Goal: Task Accomplishment & Management: Use online tool/utility

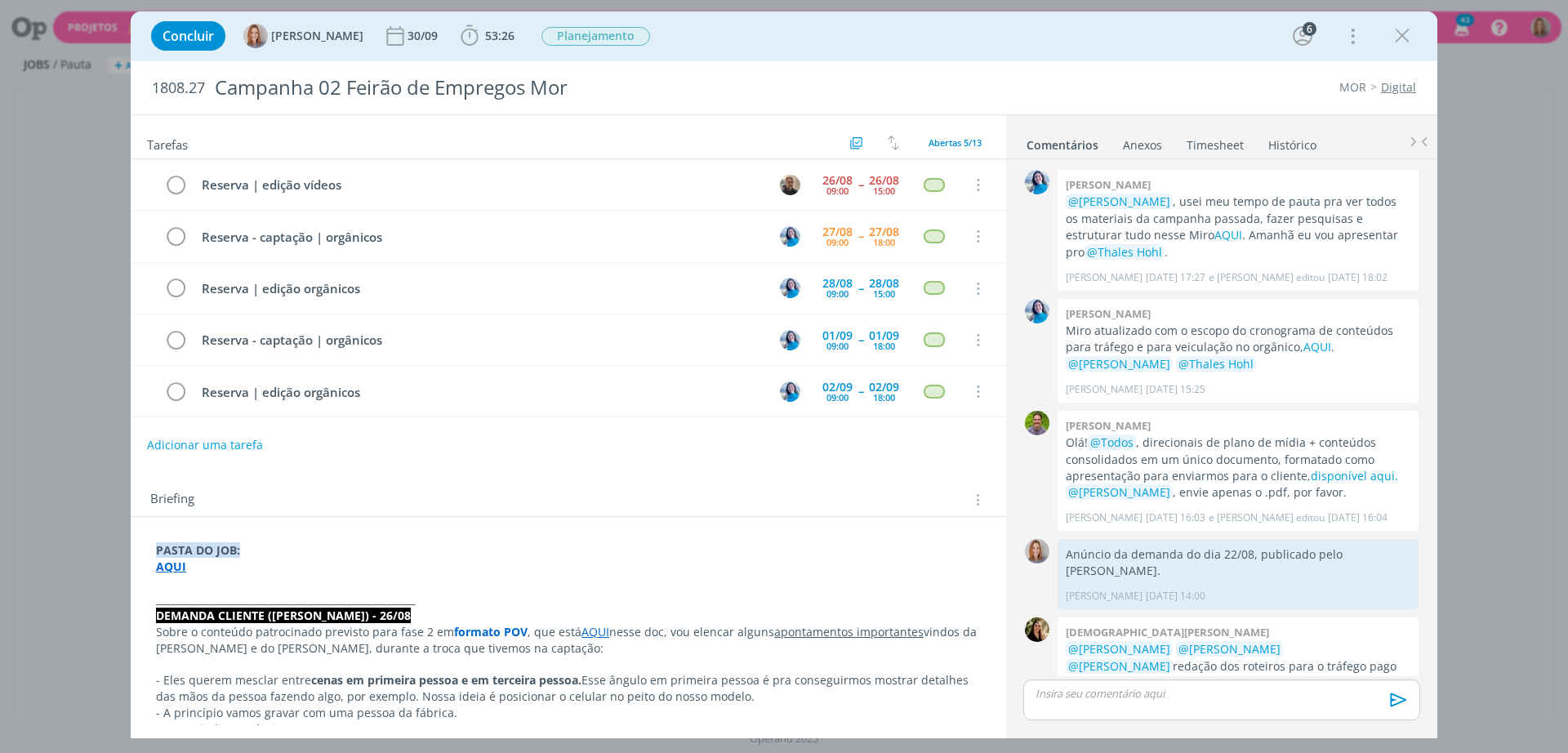
scroll to position [435, 0]
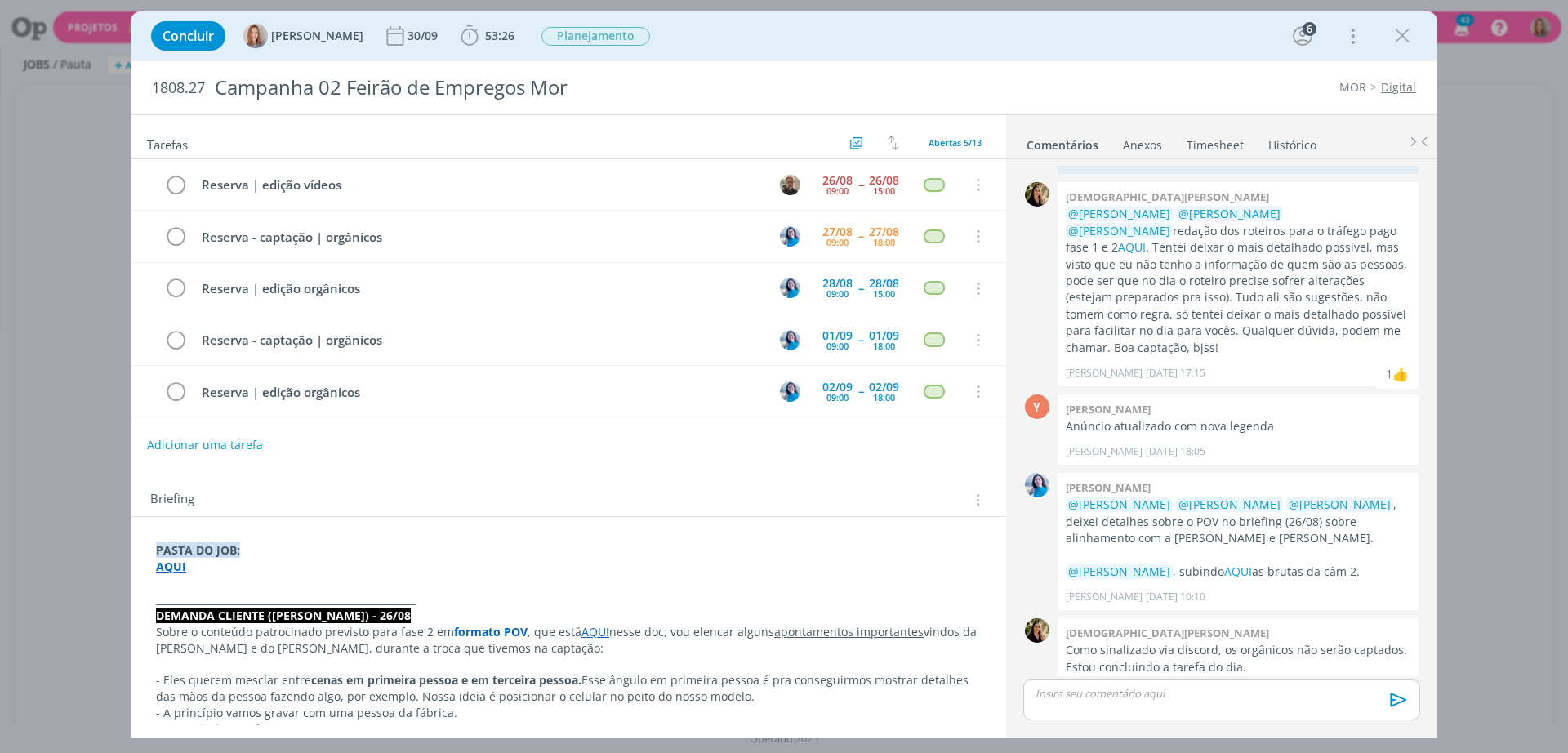
click at [769, 479] on div "Briefing Briefings Predefinidos Versões do Briefing Ver Briefing do Projeto" at bounding box center [569, 495] width 876 height 44
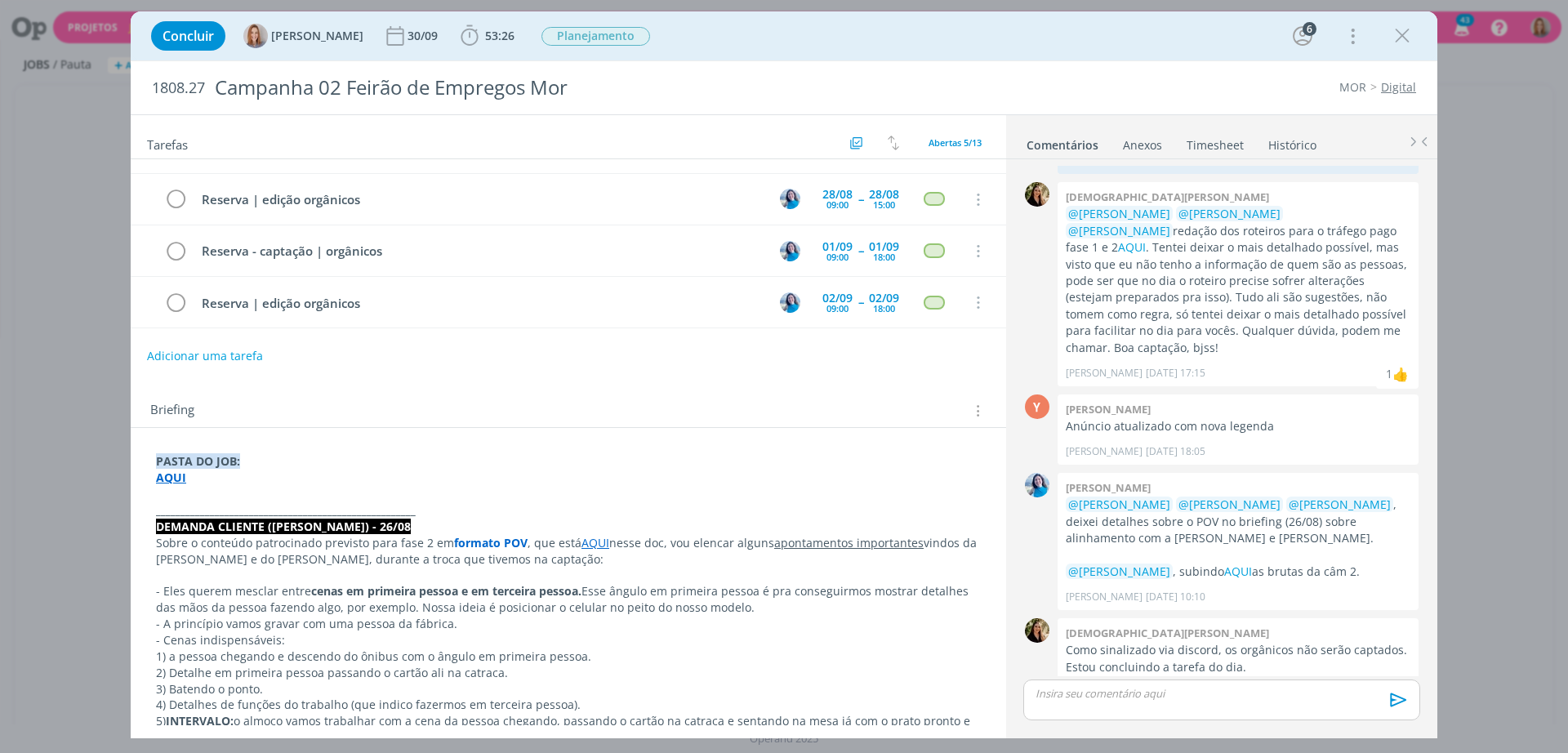
scroll to position [0, 0]
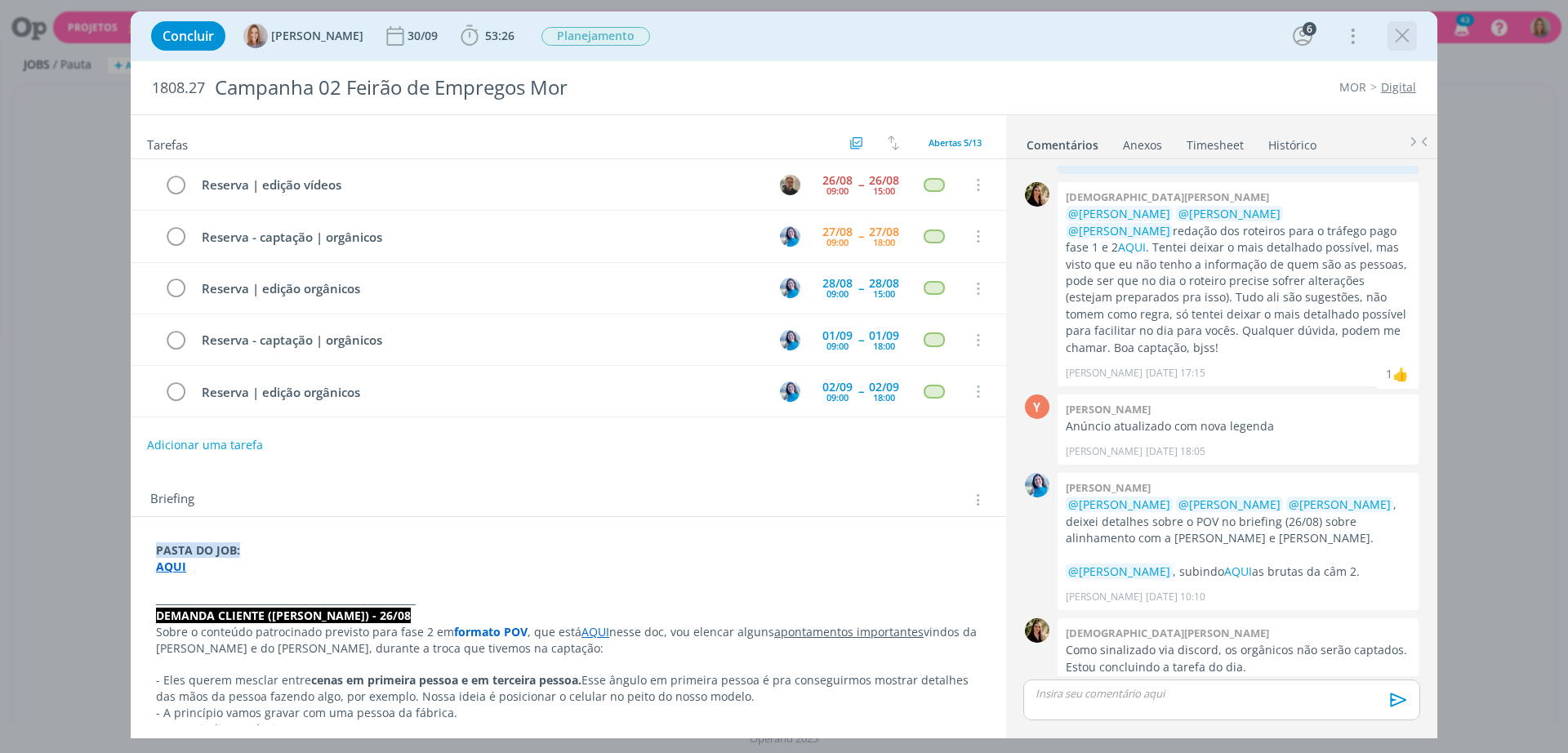
click at [1399, 40] on icon "dialog" at bounding box center [1402, 36] width 24 height 24
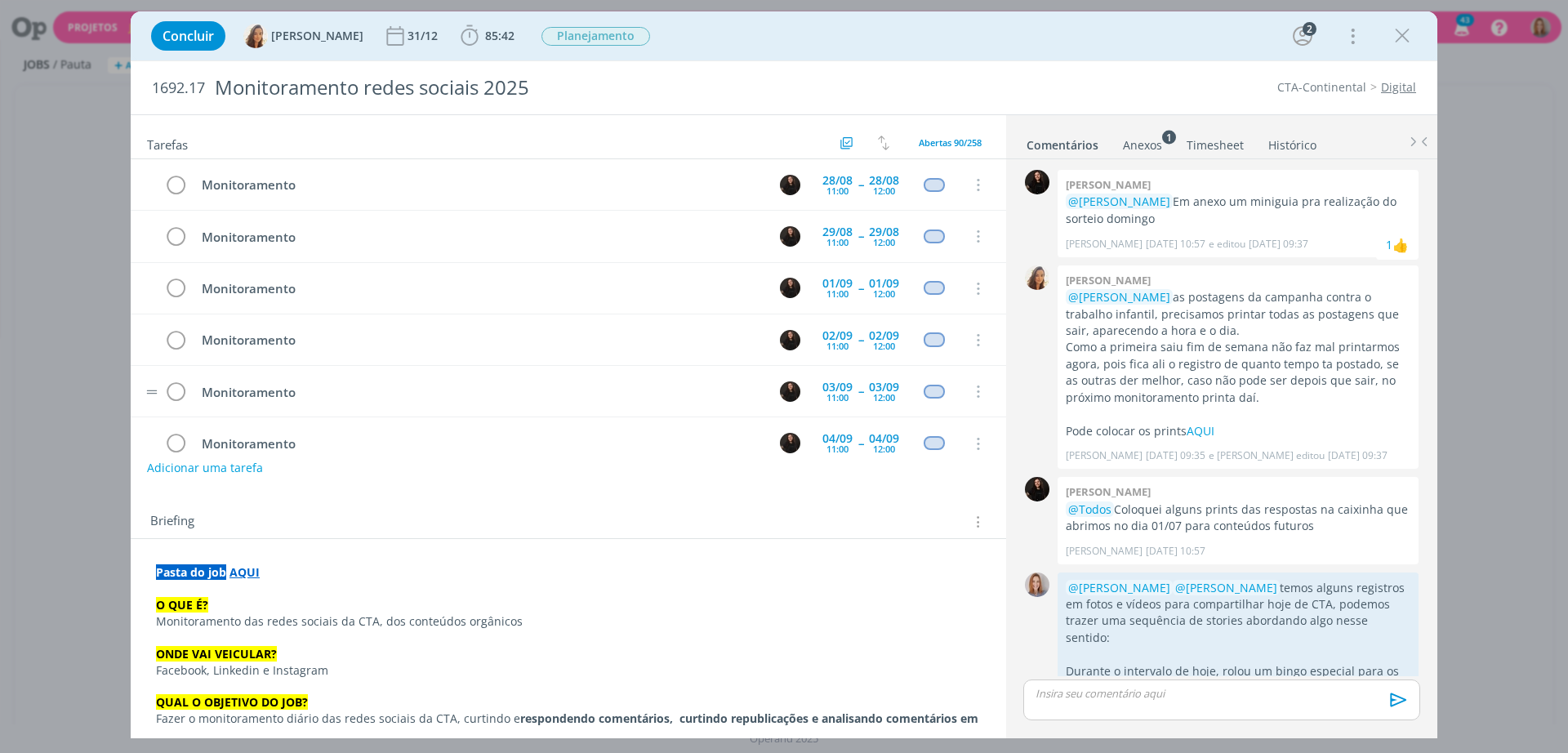
scroll to position [216, 0]
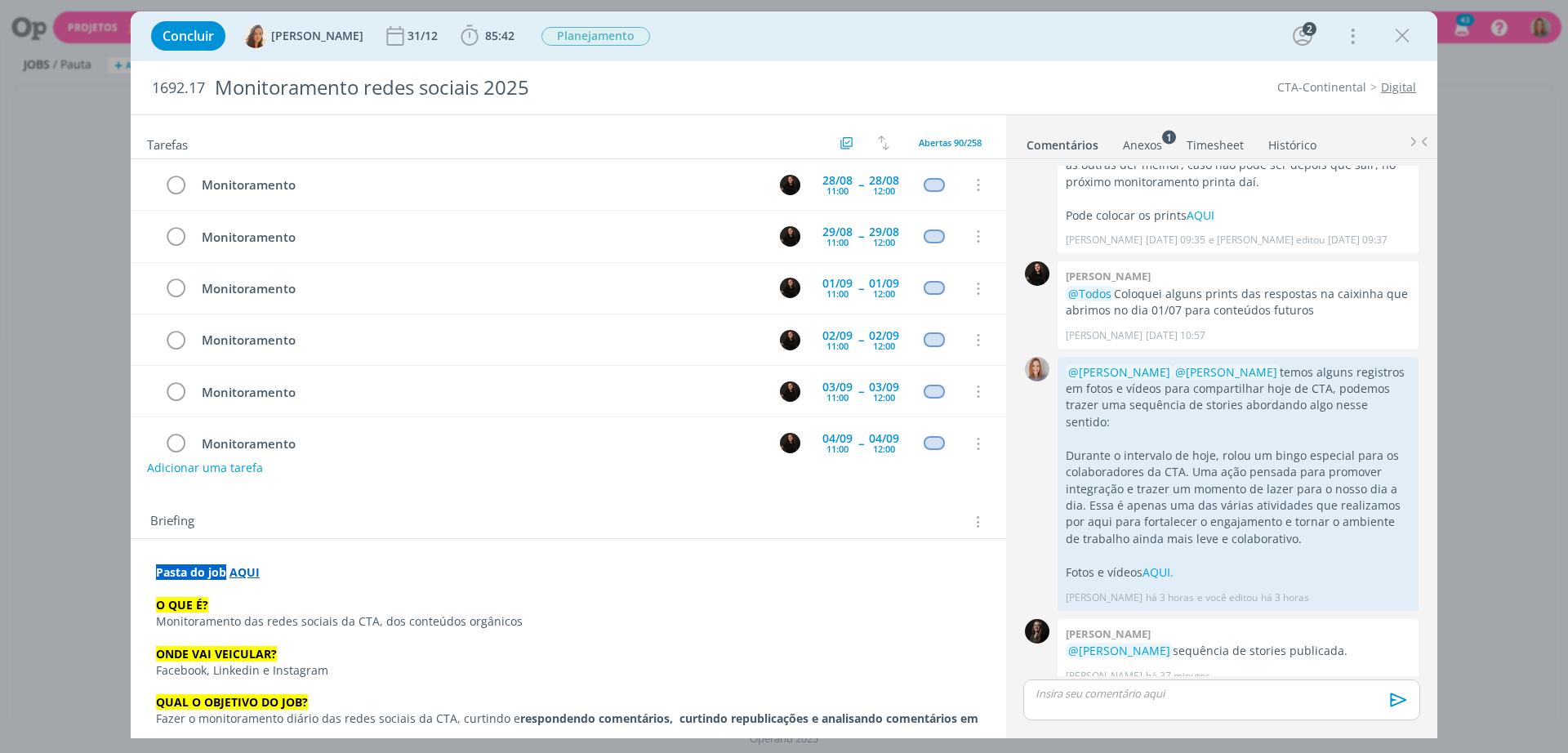
click at [241, 577] on strong "AQUI" at bounding box center [244, 572] width 31 height 16
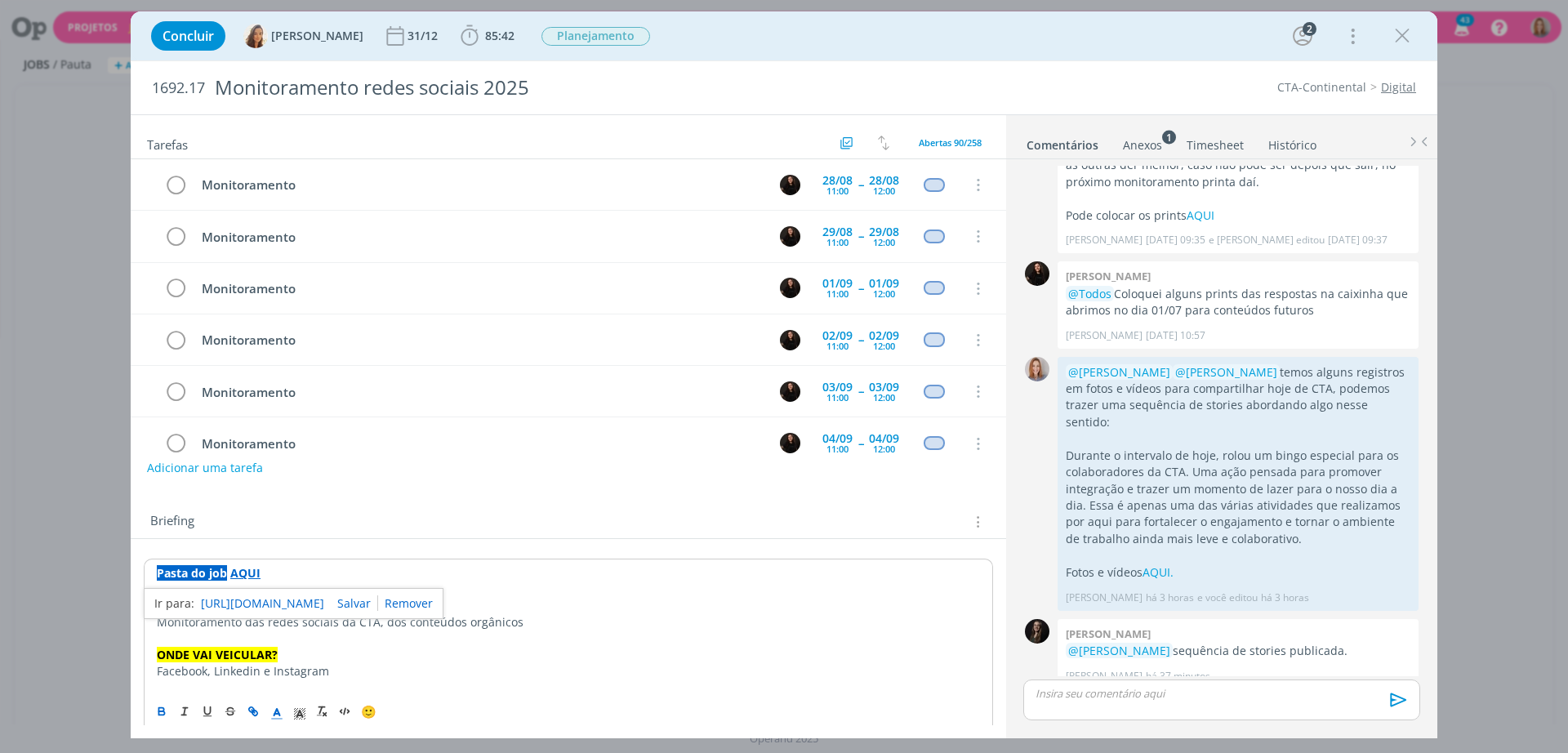
click at [296, 598] on link "[URL][DOMAIN_NAME]" at bounding box center [262, 604] width 123 height 21
click at [1095, 692] on p "dialog" at bounding box center [1221, 693] width 371 height 15
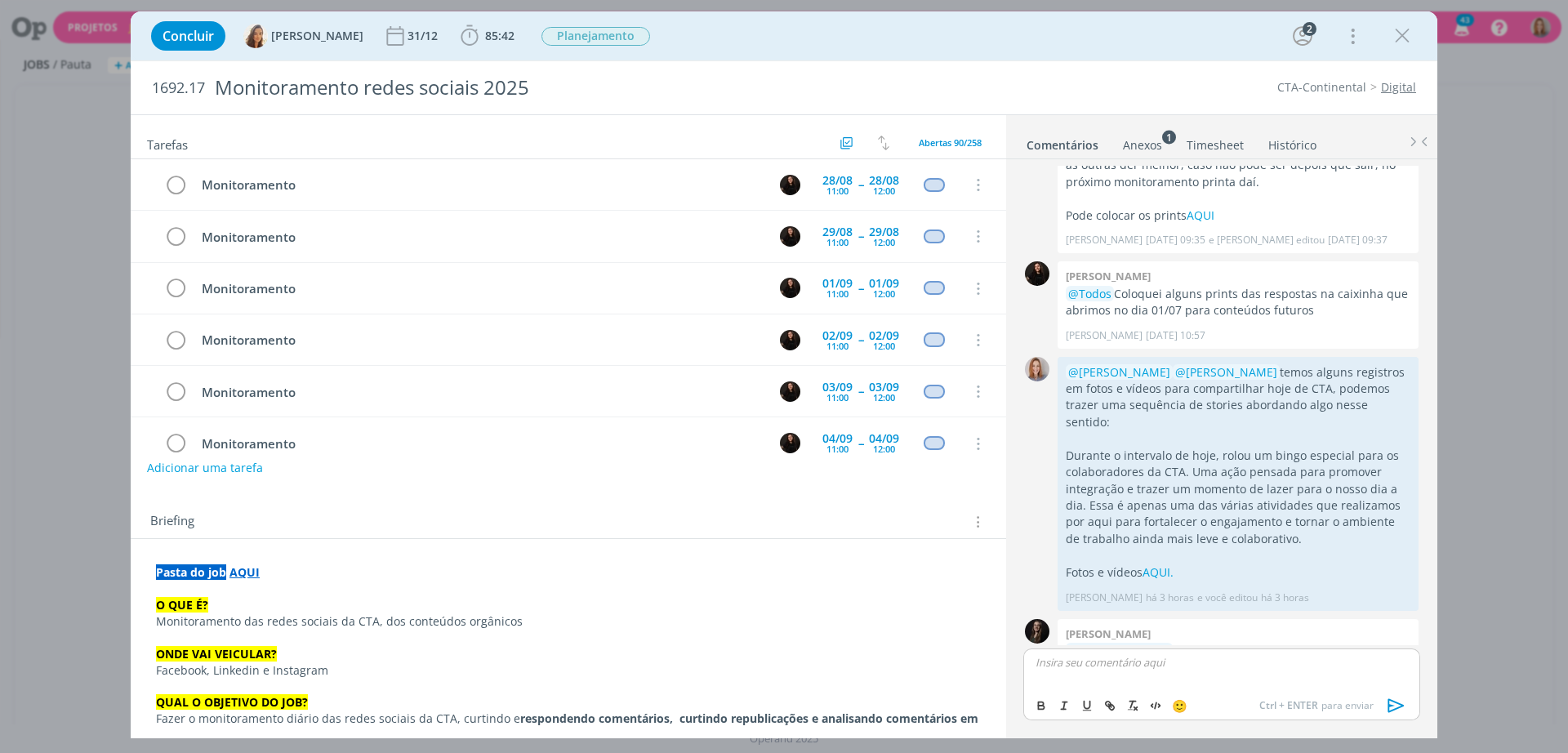
scroll to position [247, 0]
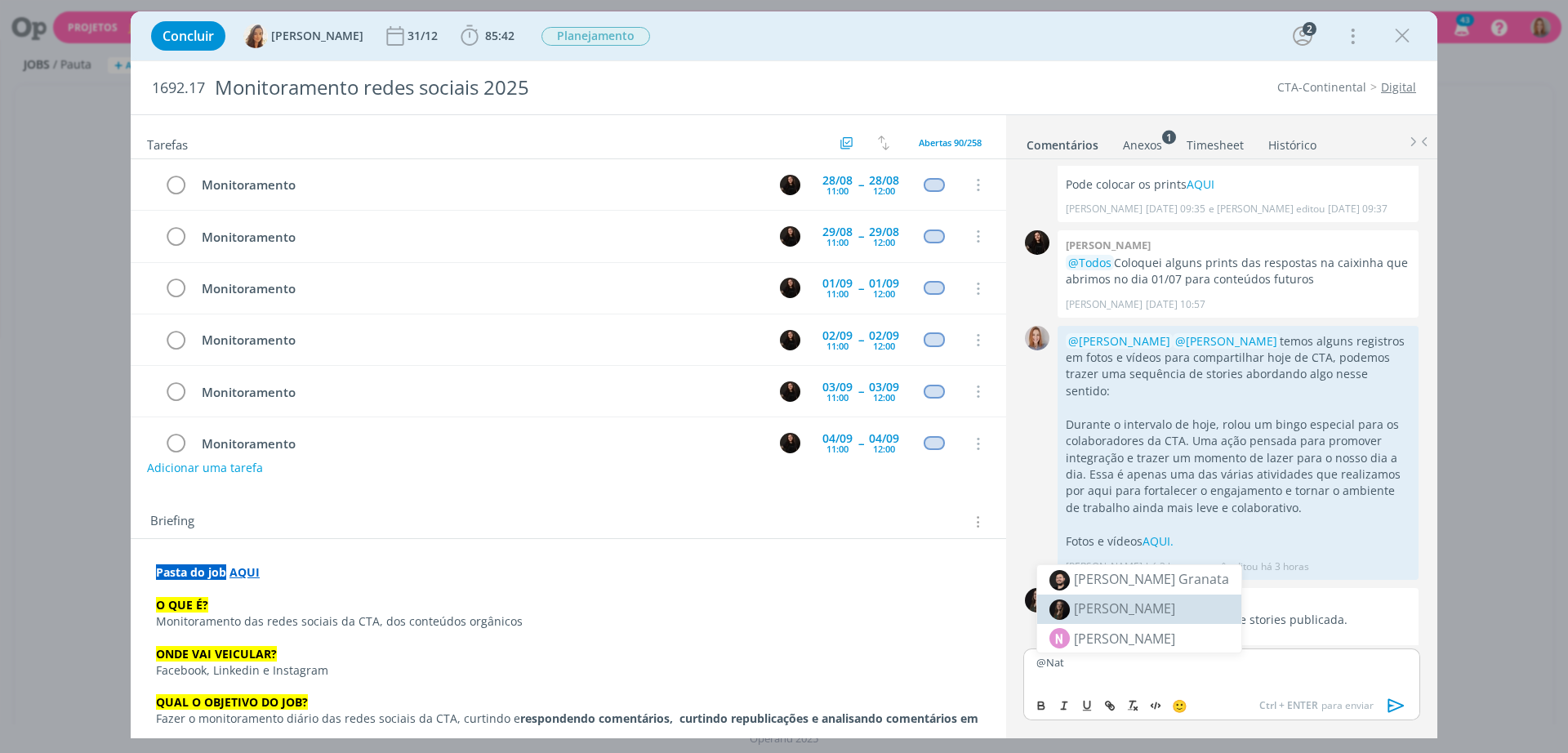
click at [1123, 608] on span "[PERSON_NAME]" at bounding box center [1124, 608] width 101 height 18
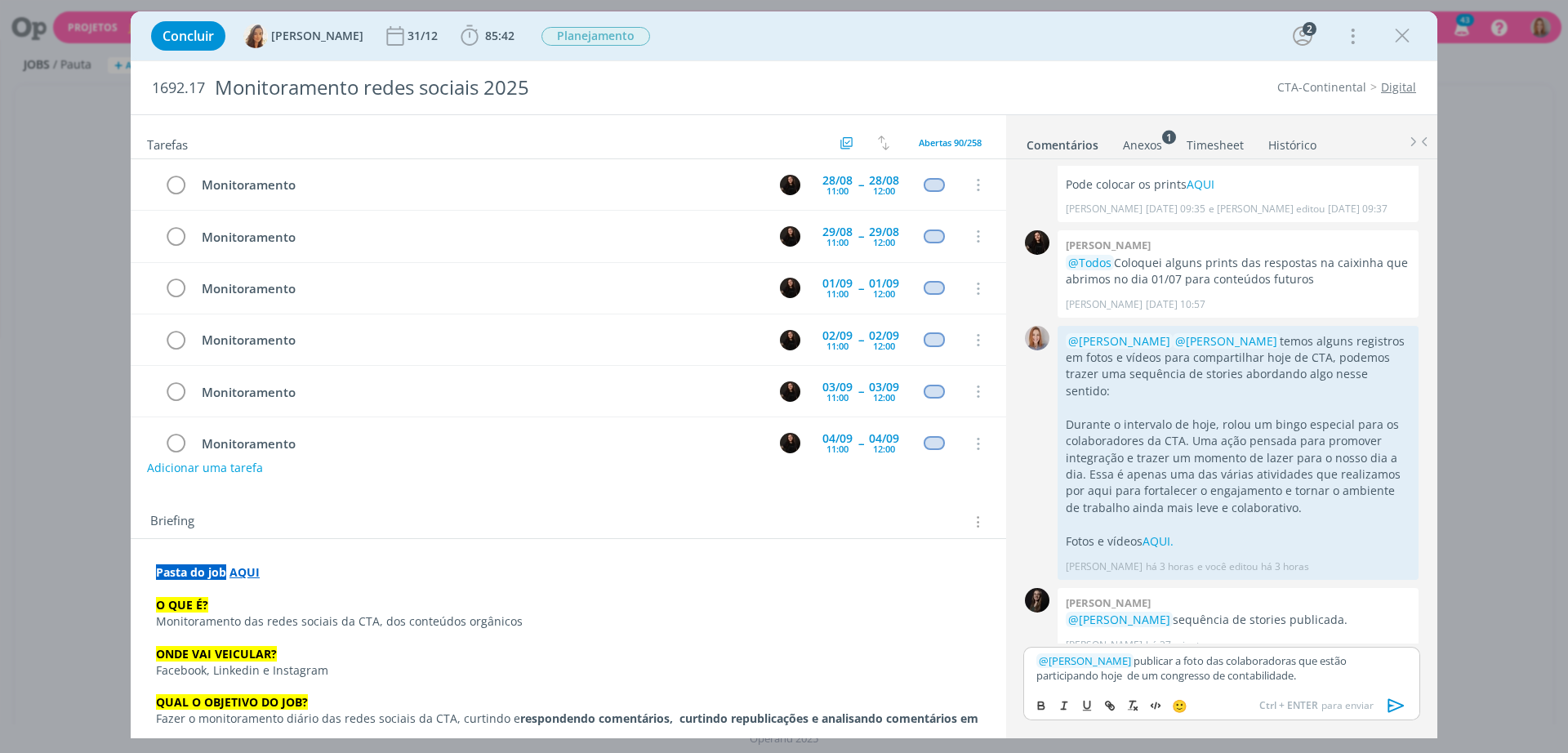
click at [1290, 654] on p "﻿ @ [PERSON_NAME] ﻿ publicar a foto das colaboradoras que estão participando ho…" at bounding box center [1221, 668] width 371 height 31
click at [1276, 659] on p "﻿ @ [PERSON_NAME] ﻿ publicar a foto das colaboradoras que estão participando ho…" at bounding box center [1221, 668] width 371 height 31
click at [1230, 676] on p "﻿ @ [PERSON_NAME] ﻿ publicar a foto das colaboradoras que estão participando ho…" at bounding box center [1221, 668] width 371 height 31
click at [1235, 675] on p "﻿ @ [PERSON_NAME] ﻿ publicar a foto das colaboradoras que estão participando ho…" at bounding box center [1221, 668] width 371 height 31
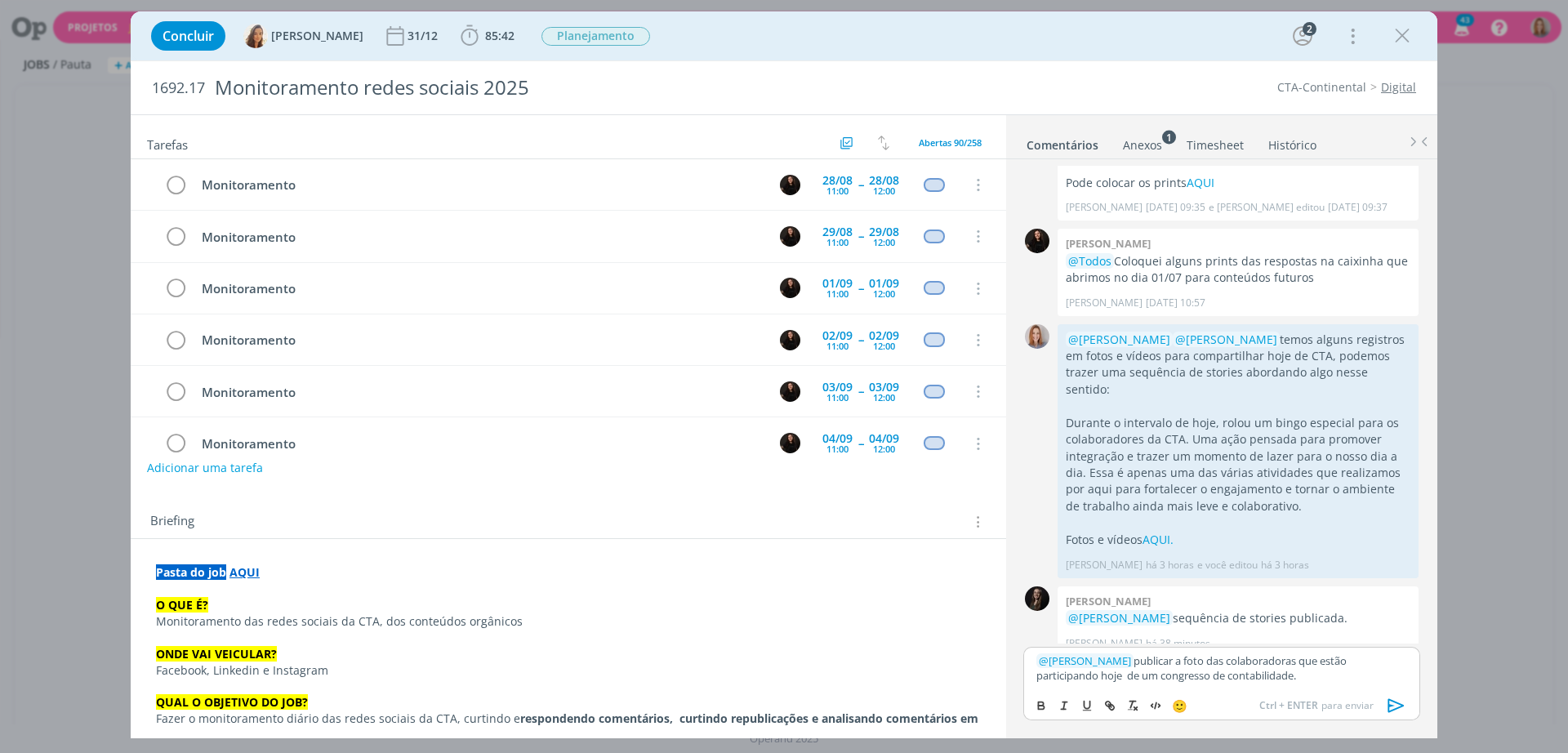
click at [1155, 662] on p "﻿ @ [PERSON_NAME] ﻿ publicar a foto das colaboradoras que estão participando ho…" at bounding box center [1221, 668] width 371 height 31
click at [1260, 674] on p "﻿ @ [PERSON_NAME] ﻿ publicar a foto das colaboradoras que estão participando ho…" at bounding box center [1221, 668] width 371 height 31
drag, startPoint x: 1278, startPoint y: 676, endPoint x: 1258, endPoint y: 681, distance: 20.6
click at [1258, 681] on p "﻿ @ [PERSON_NAME] ﻿ publicar a foto das colaboradoras que estão participando ho…" at bounding box center [1221, 668] width 371 height 31
click at [1109, 702] on icon "dialog" at bounding box center [1108, 703] width 5 height 5
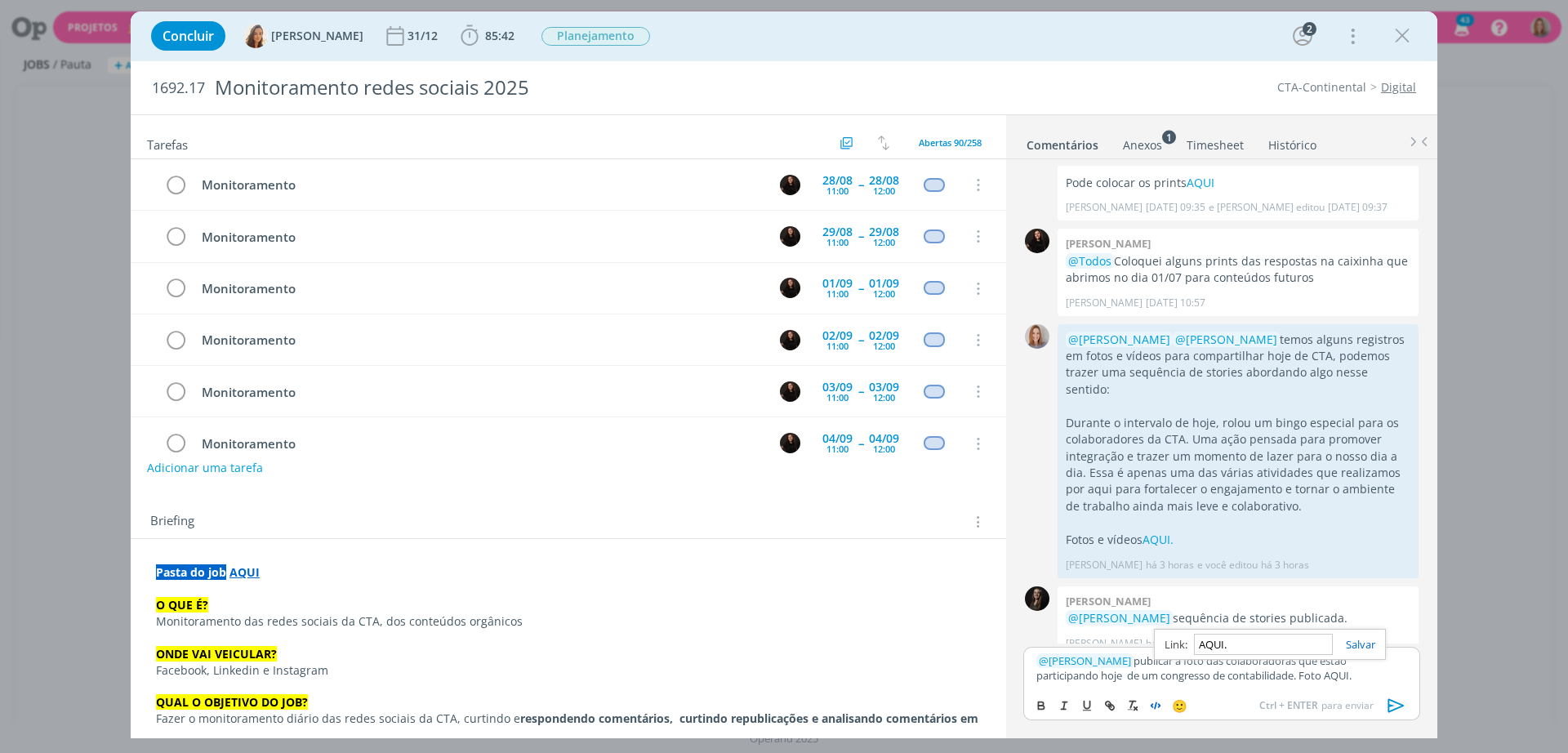
paste input "[URL][DOMAIN_NAME]"
type input "[URL][DOMAIN_NAME]"
click at [1363, 644] on link "dialog" at bounding box center [1353, 644] width 43 height 15
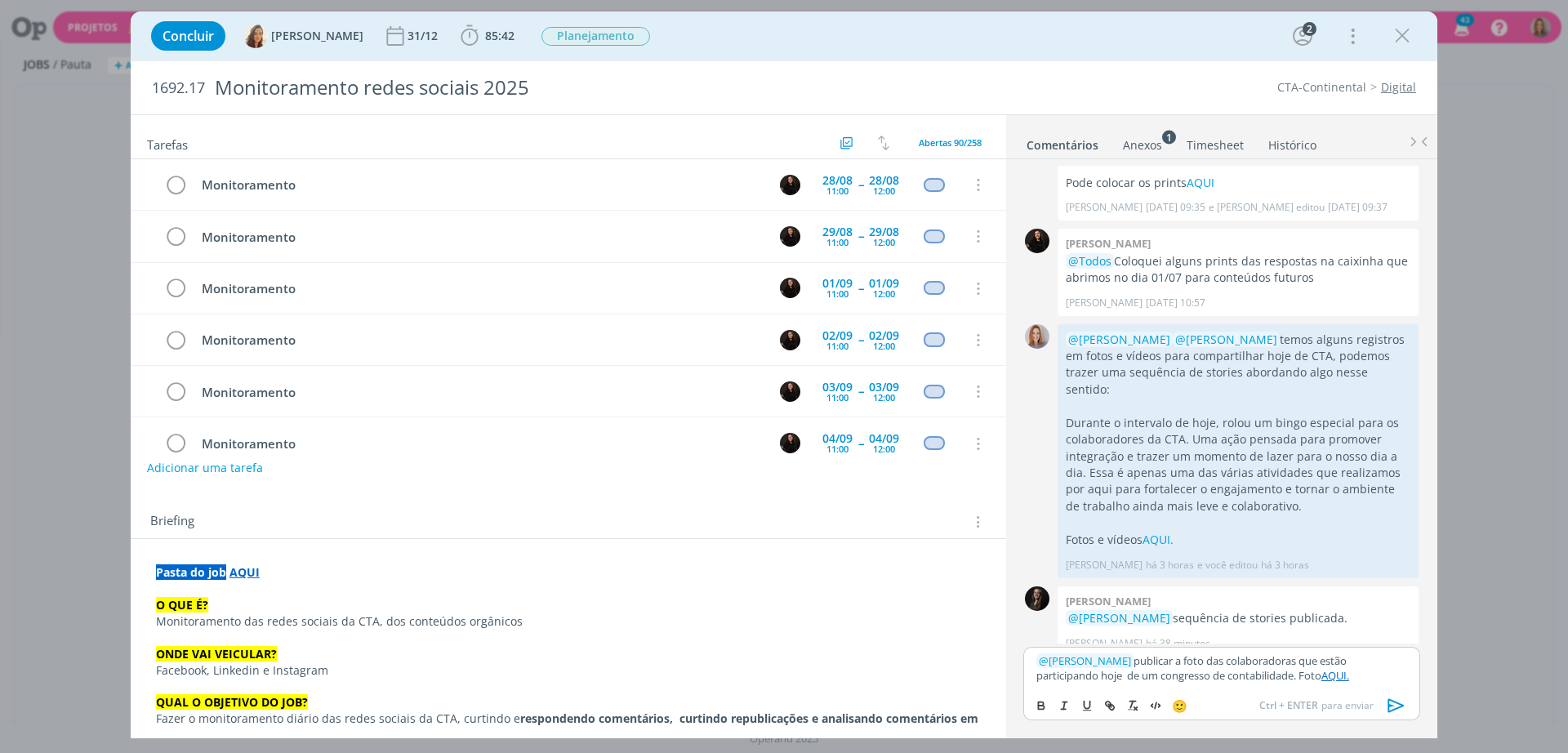
click at [1319, 681] on p "﻿ @ [PERSON_NAME] ﻿ publicar a foto das colaboradoras que estão participando ho…" at bounding box center [1221, 668] width 371 height 31
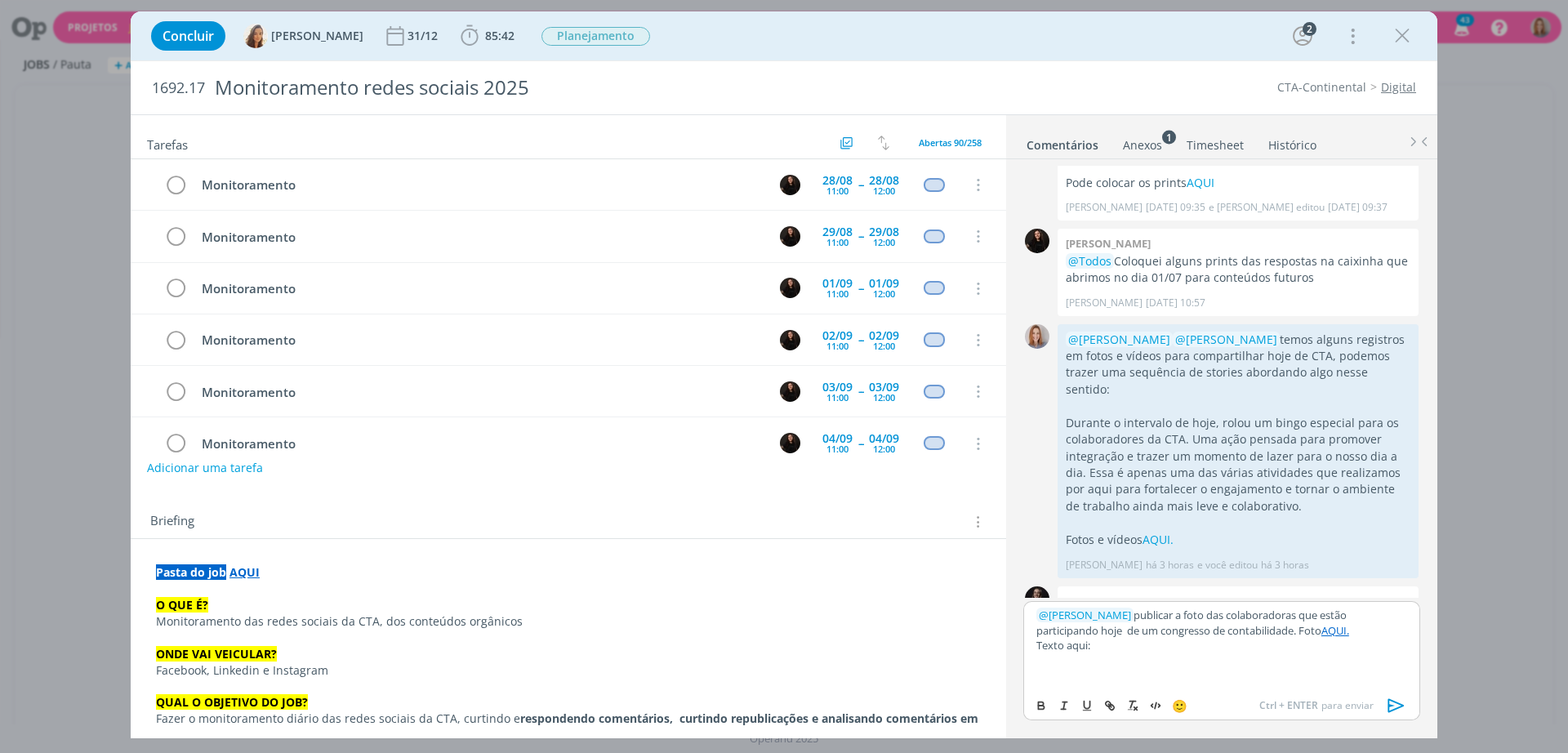
click at [1065, 647] on p "Texto aqui:" at bounding box center [1221, 645] width 371 height 15
click at [1058, 680] on p "dialog" at bounding box center [1221, 675] width 371 height 15
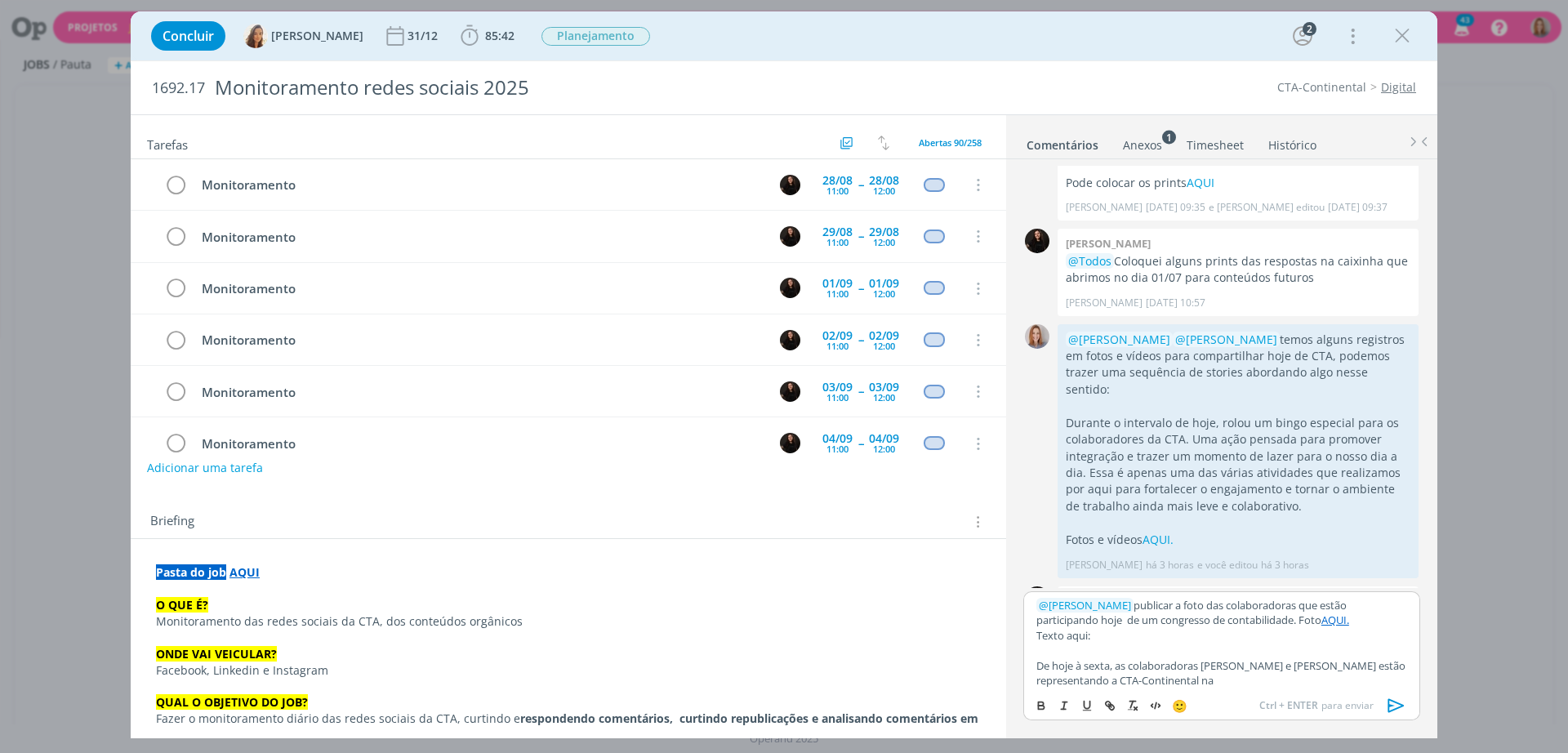
scroll to position [29, 0]
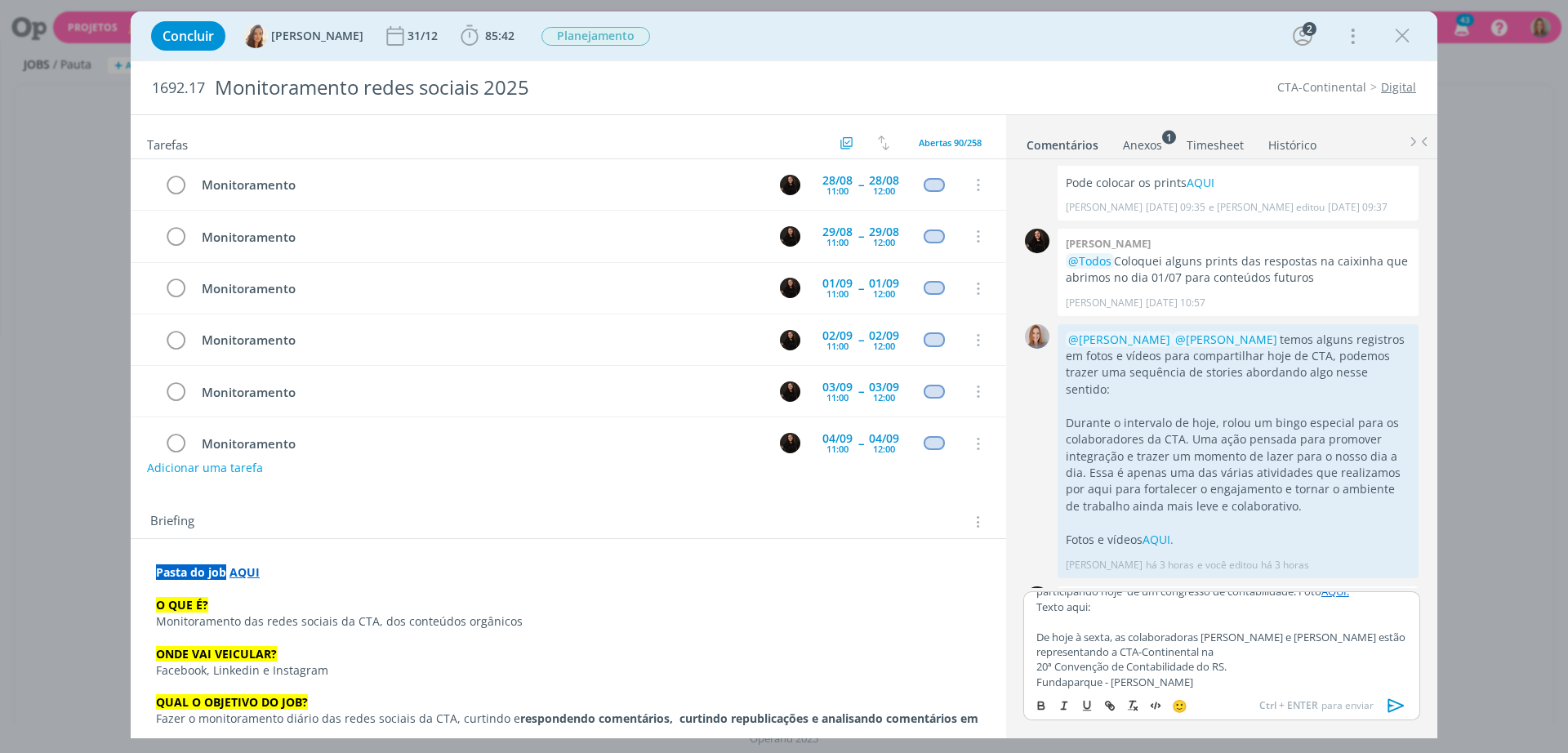
click at [1079, 638] on p "De hoje à sexta, as colaboradoras [PERSON_NAME] e [PERSON_NAME] estão represent…" at bounding box center [1221, 645] width 371 height 31
drag, startPoint x: 1119, startPoint y: 632, endPoint x: 1140, endPoint y: 634, distance: 21.1
click at [1121, 631] on p "De hoje à sexta, as colaboradoras [PERSON_NAME] e [PERSON_NAME] estão represent…" at bounding box center [1221, 645] width 371 height 31
click at [1197, 628] on p "dialog" at bounding box center [1221, 621] width 371 height 15
click at [1036, 666] on p "20ª Convenção de Contabilidade do RS." at bounding box center [1221, 667] width 371 height 15
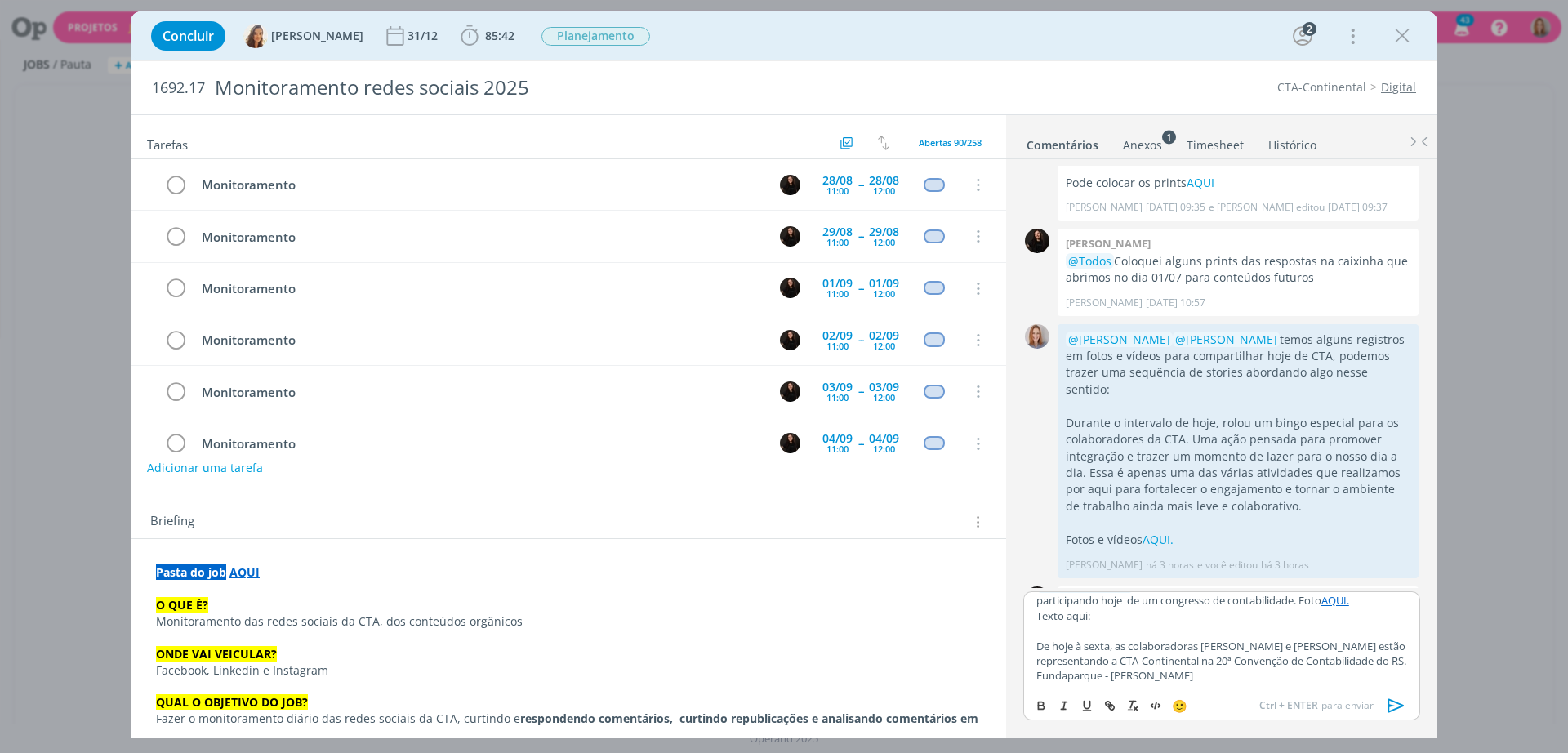
click at [1033, 681] on div "﻿ @ [PERSON_NAME] ﻿ publicar a foto das colaboradoras que estão participando ho…" at bounding box center [1221, 640] width 397 height 98
click at [1300, 673] on p "De hoje à sexta, as colaboradoras [PERSON_NAME] e [PERSON_NAME] estão represent…" at bounding box center [1221, 661] width 371 height 44
drag, startPoint x: 1313, startPoint y: 680, endPoint x: 1283, endPoint y: 680, distance: 30.0
click at [1283, 680] on p "De hoje à sexta, as colaboradoras [PERSON_NAME] e [PERSON_NAME] estão represent…" at bounding box center [1221, 661] width 371 height 44
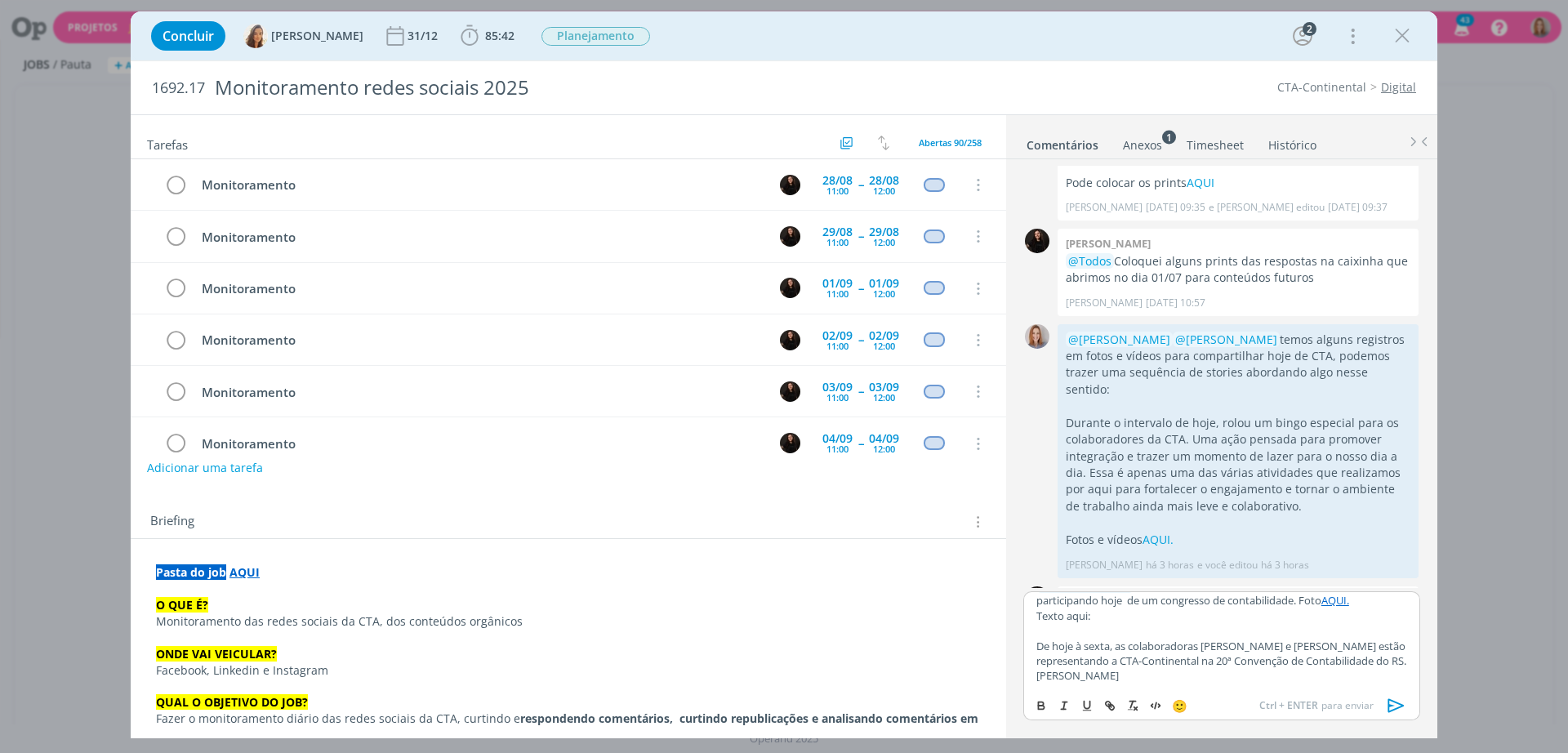
click at [1121, 674] on p "De hoje à sexta, as colaboradoras [PERSON_NAME] e [PERSON_NAME] estão represent…" at bounding box center [1221, 661] width 371 height 44
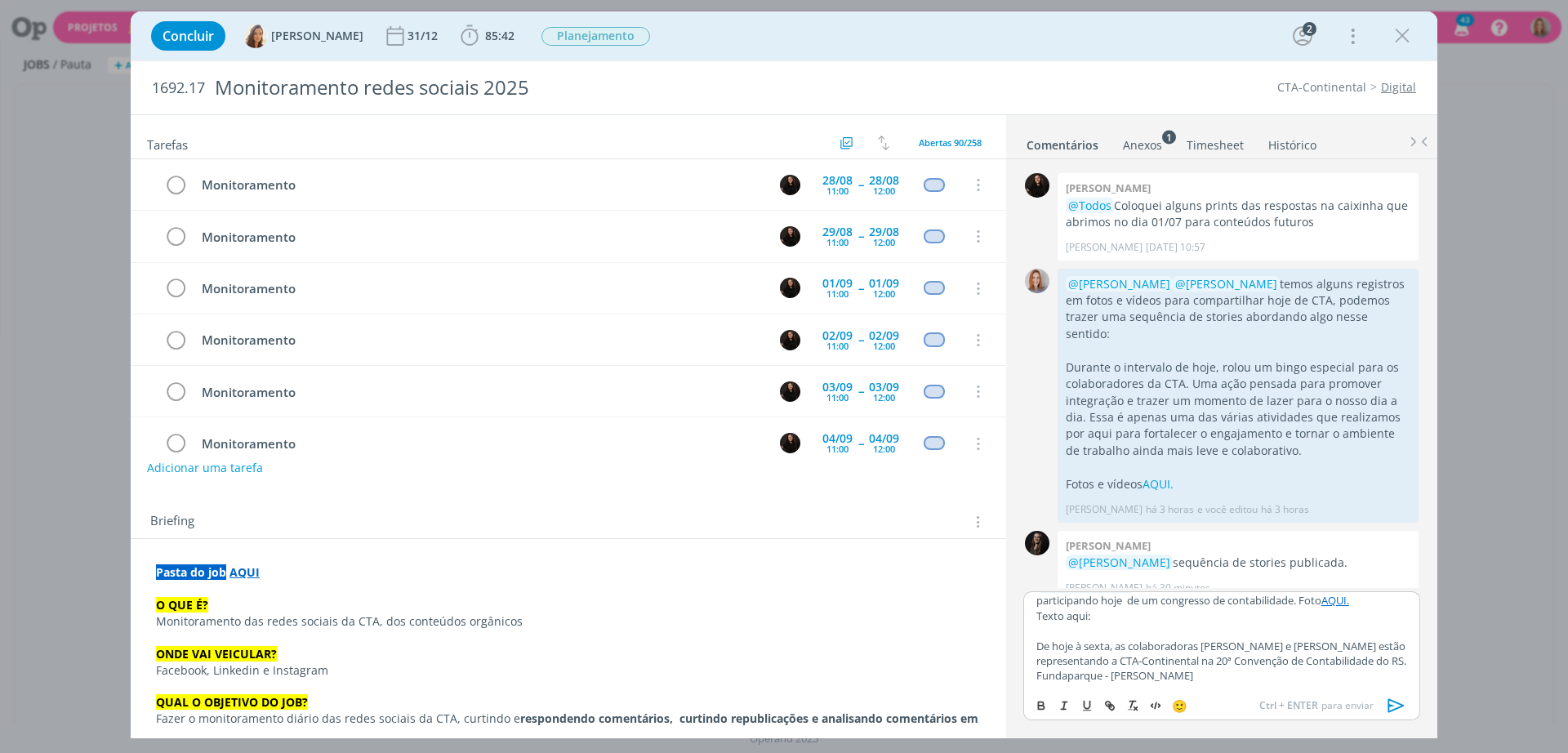
click at [1388, 702] on icon "dialog" at bounding box center [1396, 706] width 17 height 14
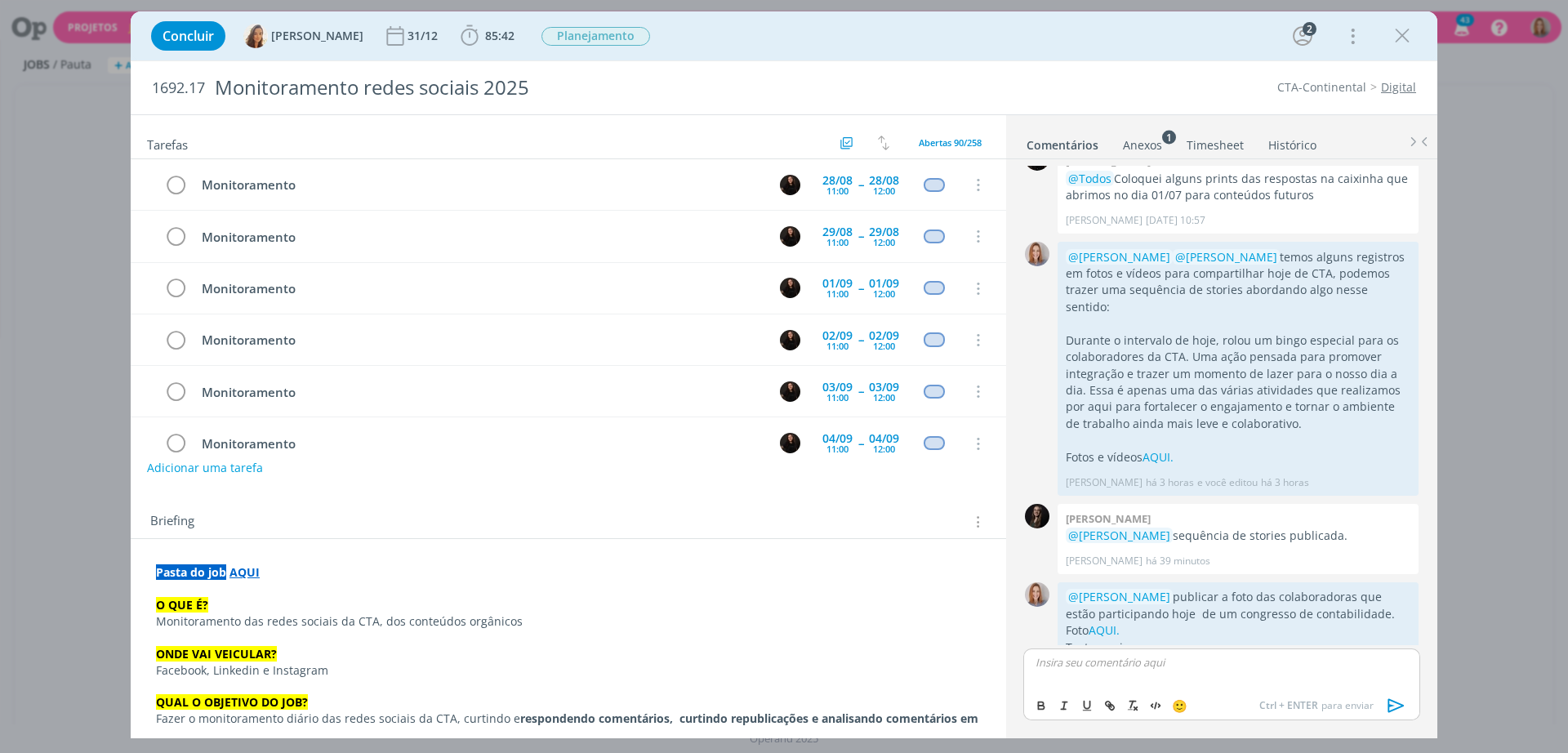
scroll to position [442, 0]
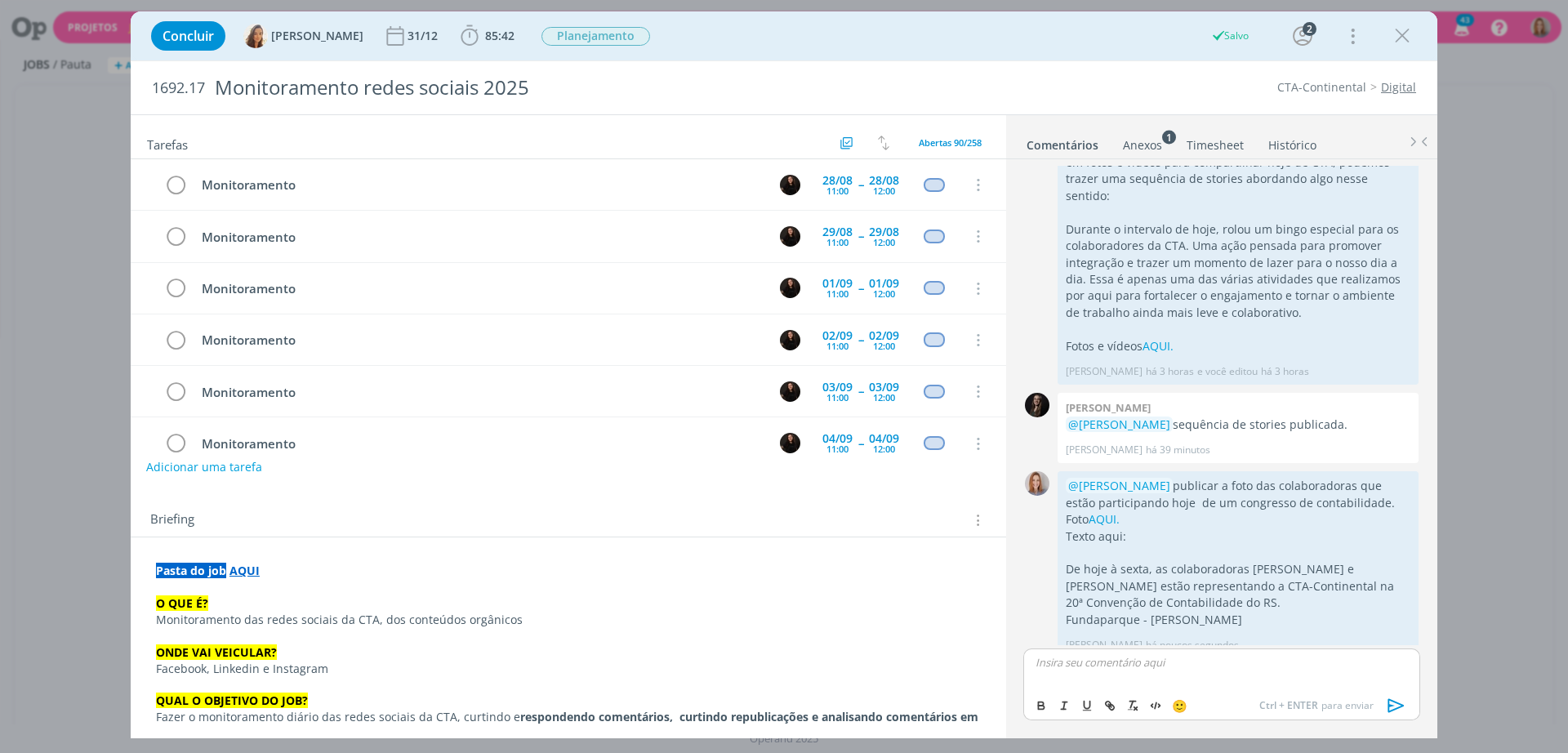
click at [207, 469] on button "Adicionar uma tarefa" at bounding box center [204, 468] width 116 height 28
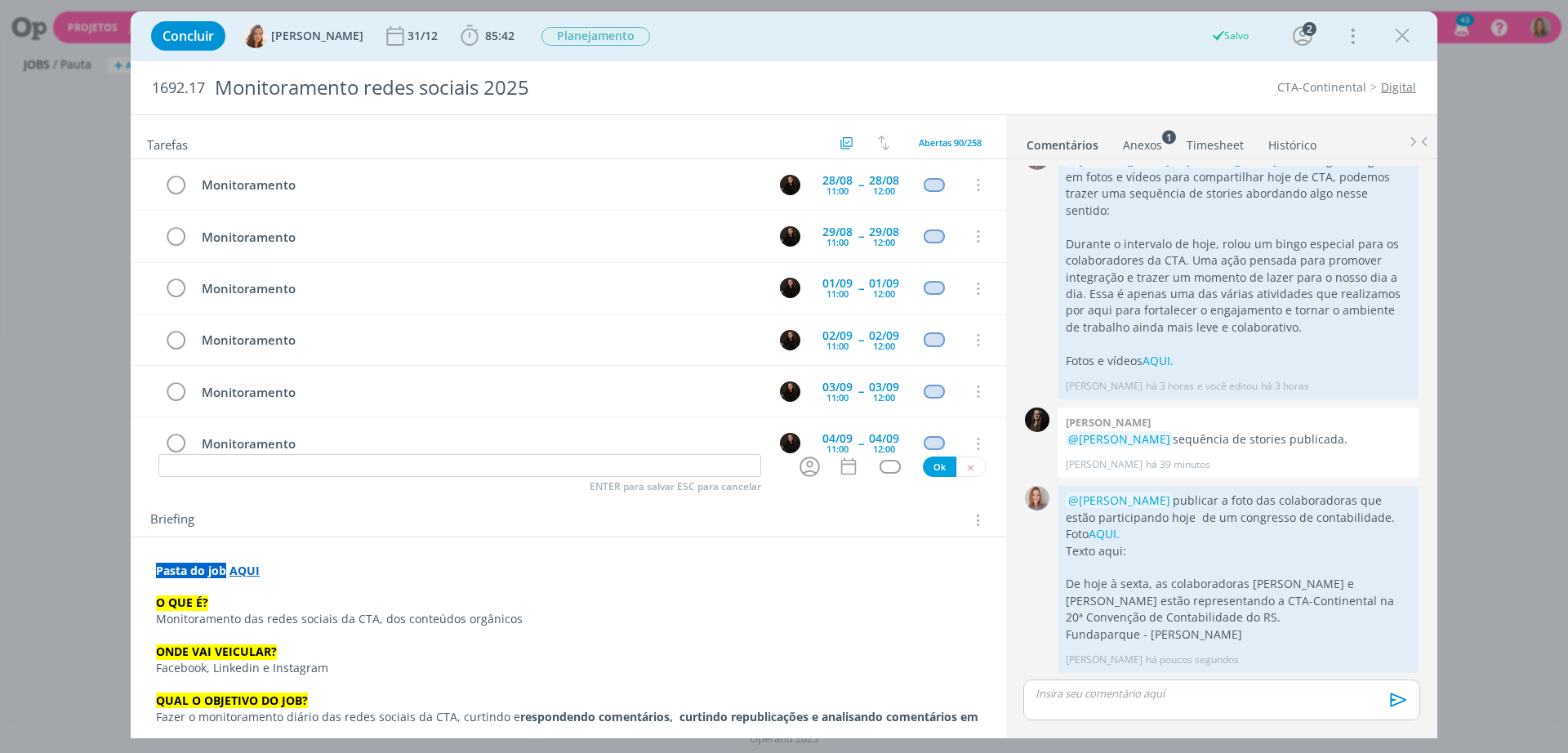
scroll to position [411, 0]
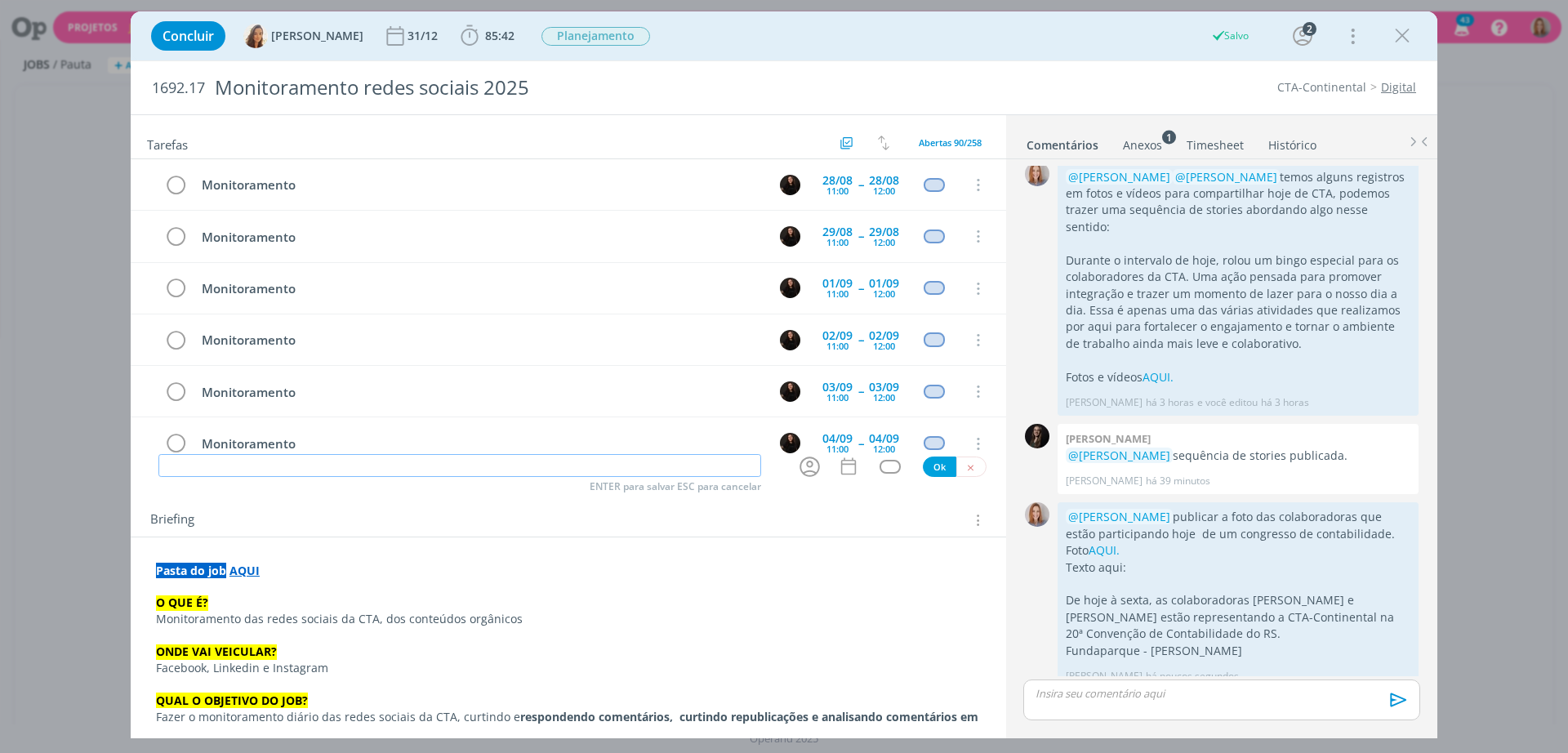
click at [239, 465] on input "dialog" at bounding box center [460, 466] width 603 height 23
drag, startPoint x: 801, startPoint y: 467, endPoint x: 795, endPoint y: 459, distance: 10.0
click at [800, 461] on icon "dialog" at bounding box center [809, 466] width 20 height 20
type input "publicar story"
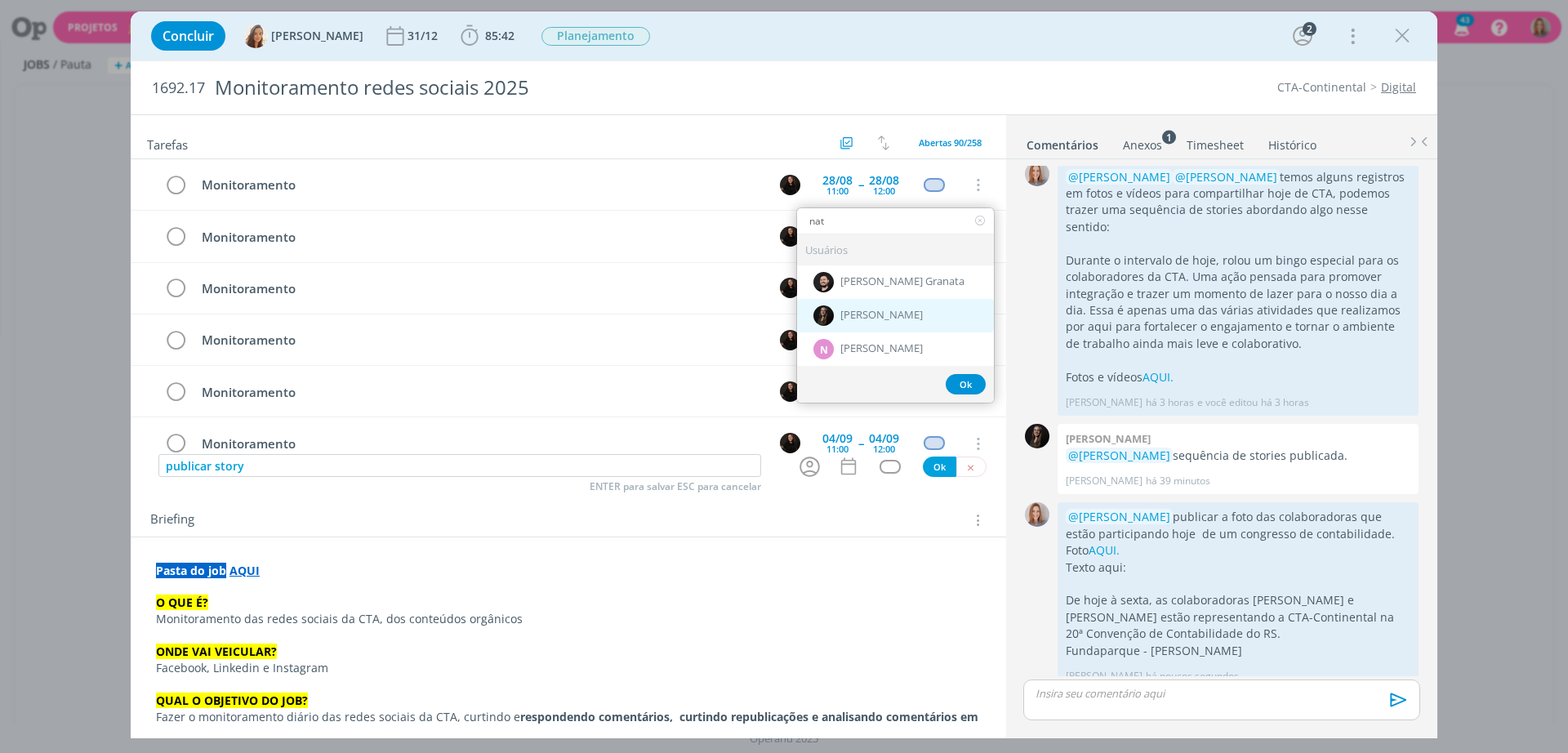
type input "nat"
click at [890, 305] on div "[PERSON_NAME]" at bounding box center [896, 315] width 197 height 33
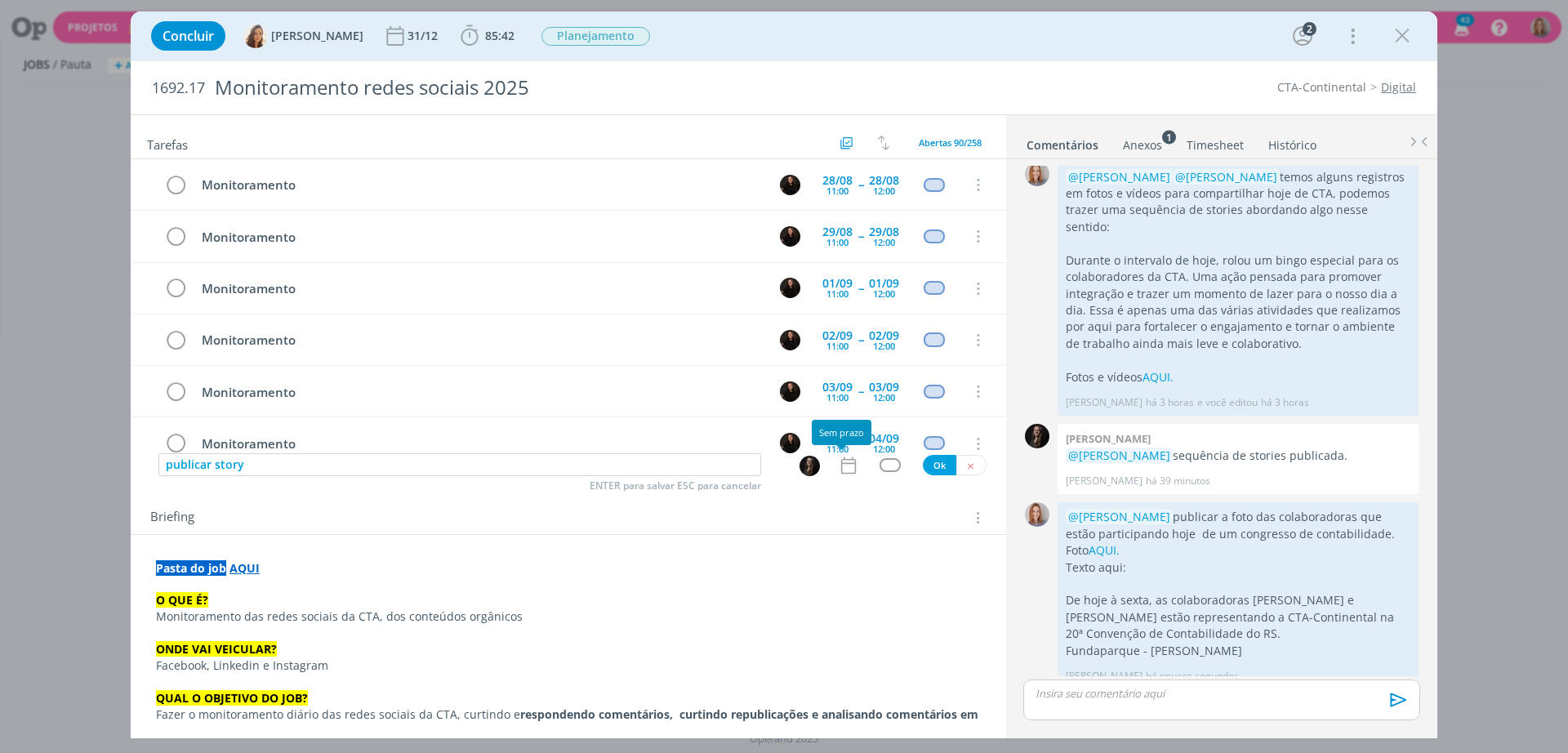
drag, startPoint x: 836, startPoint y: 462, endPoint x: 836, endPoint y: 452, distance: 10.0
click at [838, 461] on icon "dialog" at bounding box center [849, 466] width 21 height 21
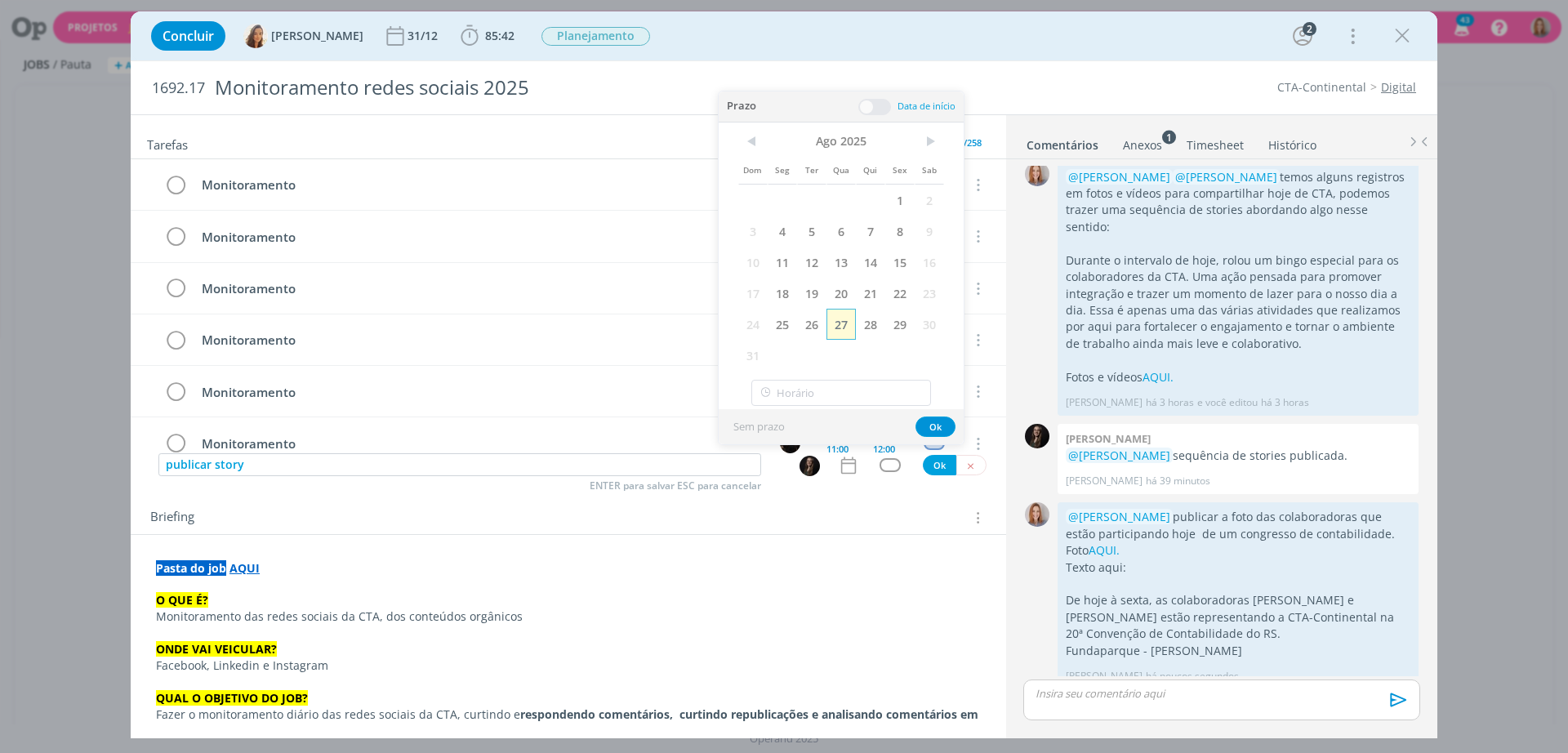
click at [835, 325] on span "27" at bounding box center [842, 325] width 30 height 31
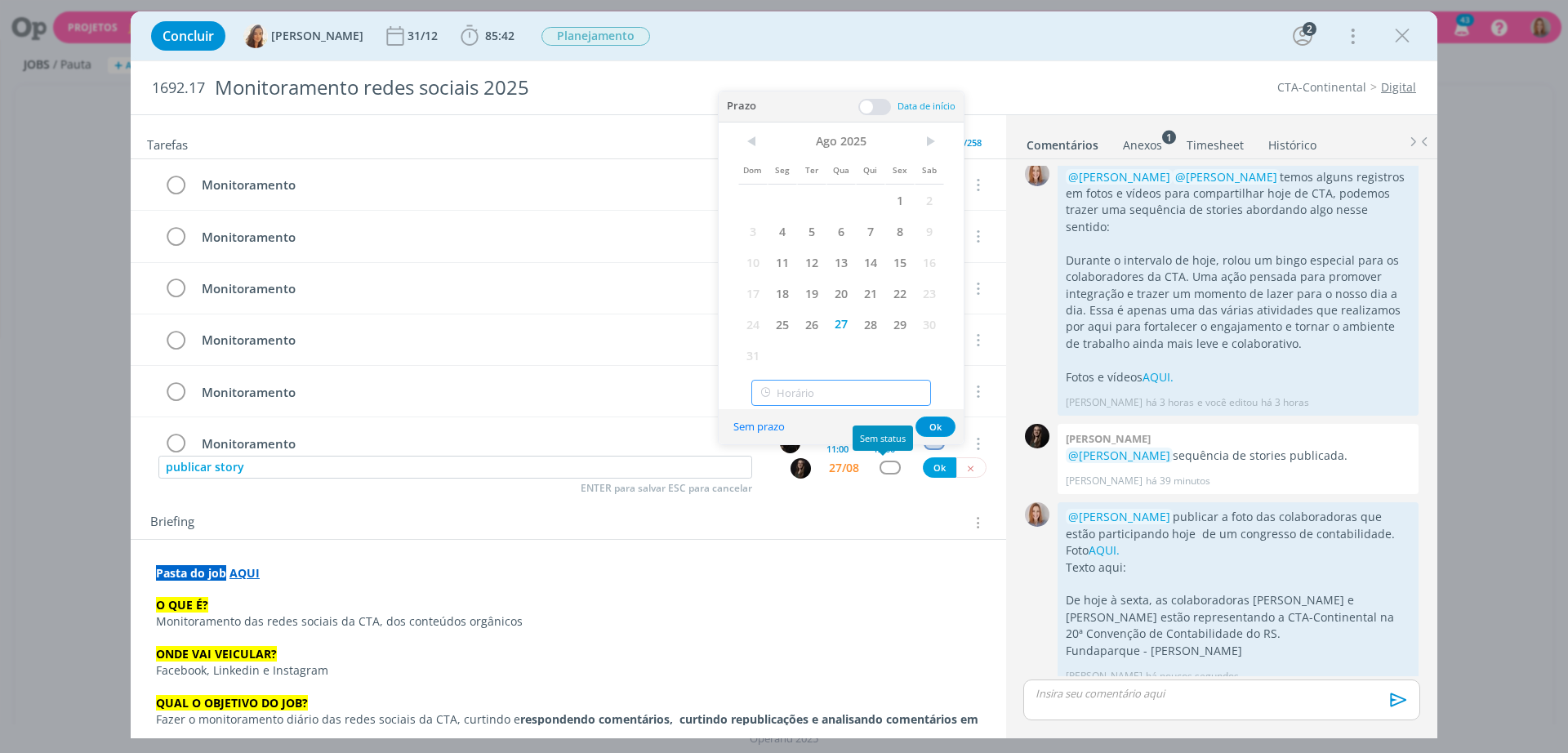
type input "18:00"
drag, startPoint x: 832, startPoint y: 392, endPoint x: 845, endPoint y: 405, distance: 18.4
click at [832, 391] on input "18:00" at bounding box center [841, 393] width 180 height 26
click at [801, 559] on div "18:00" at bounding box center [843, 556] width 183 height 30
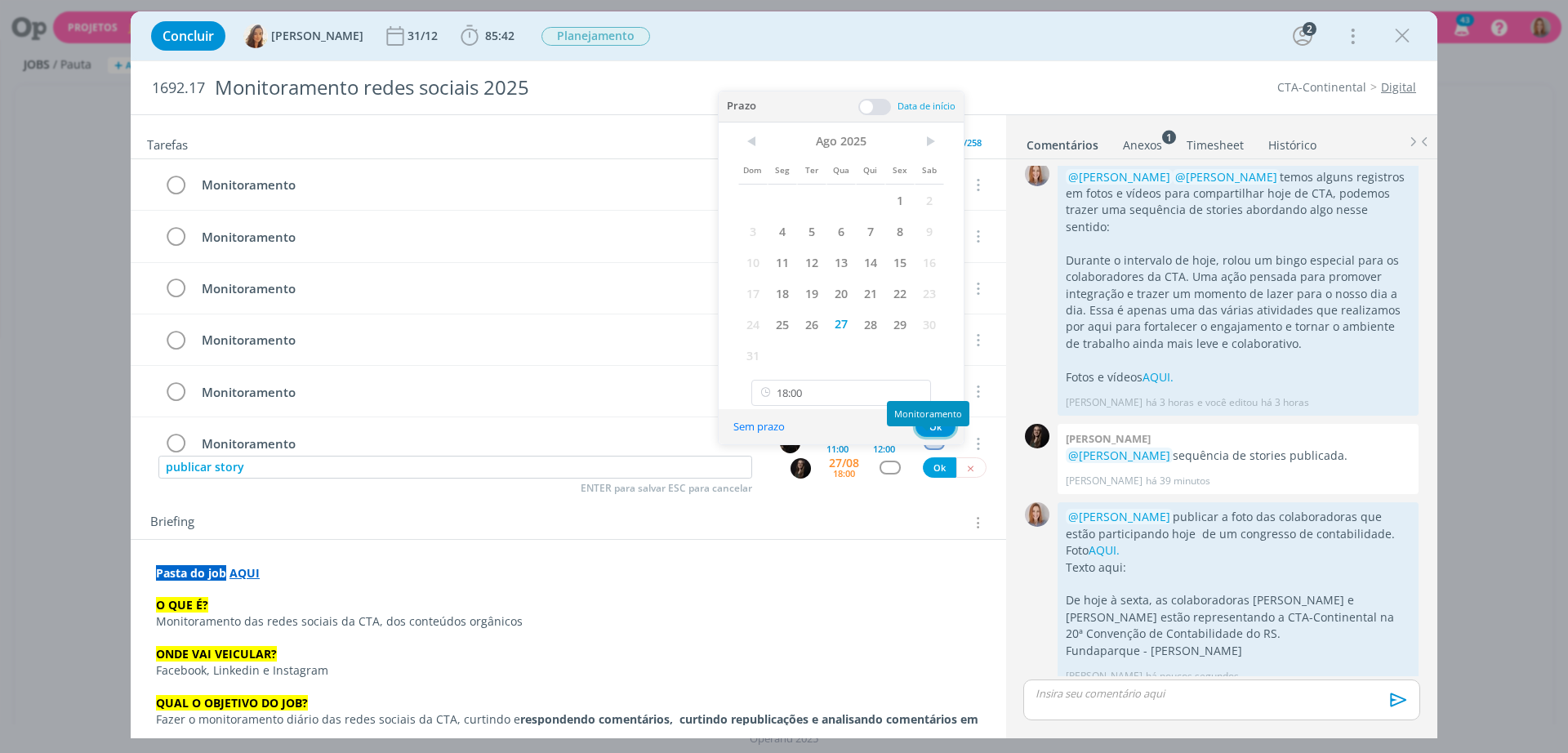
click at [935, 428] on button "Ok" at bounding box center [936, 427] width 40 height 20
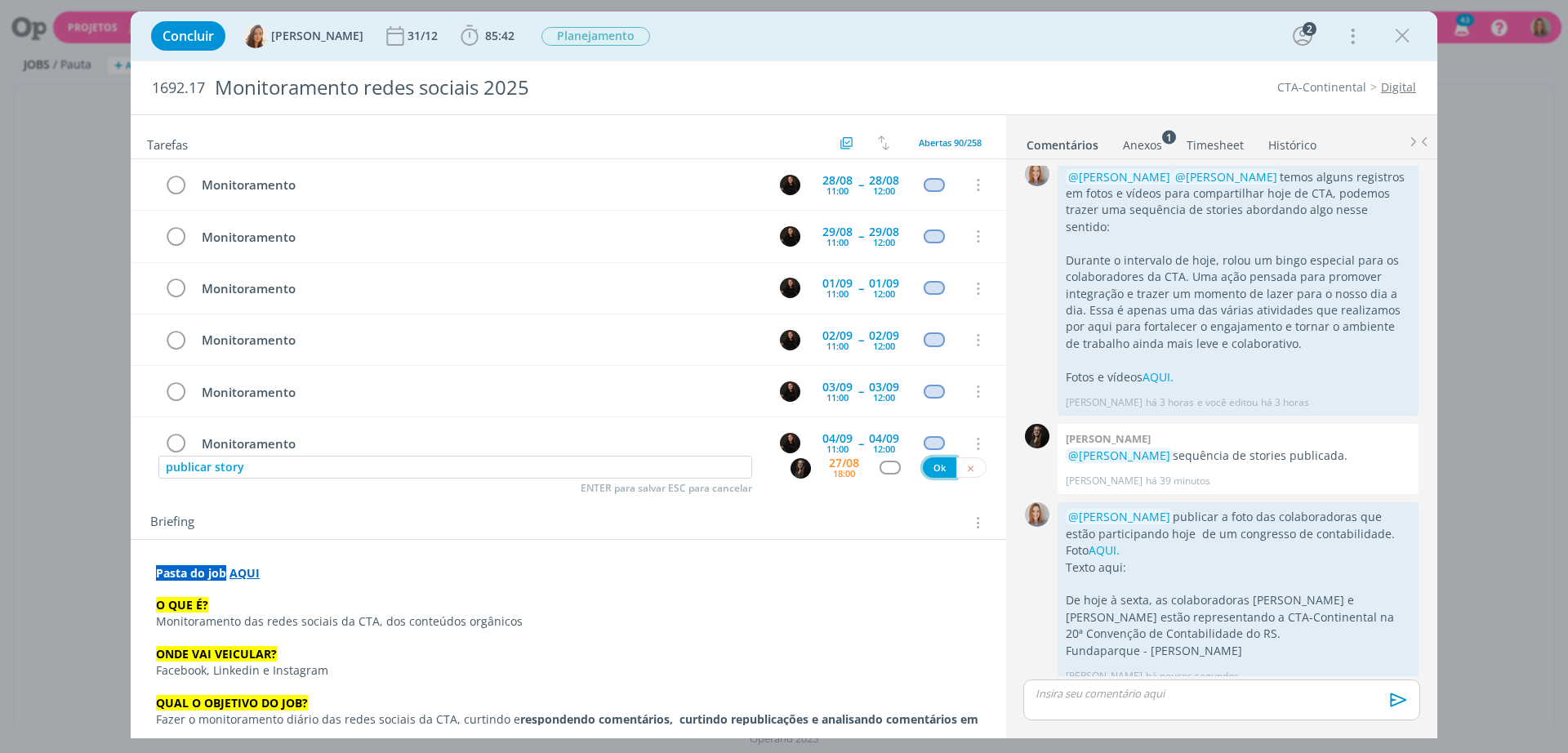
click at [928, 468] on button "Ok" at bounding box center [939, 467] width 33 height 20
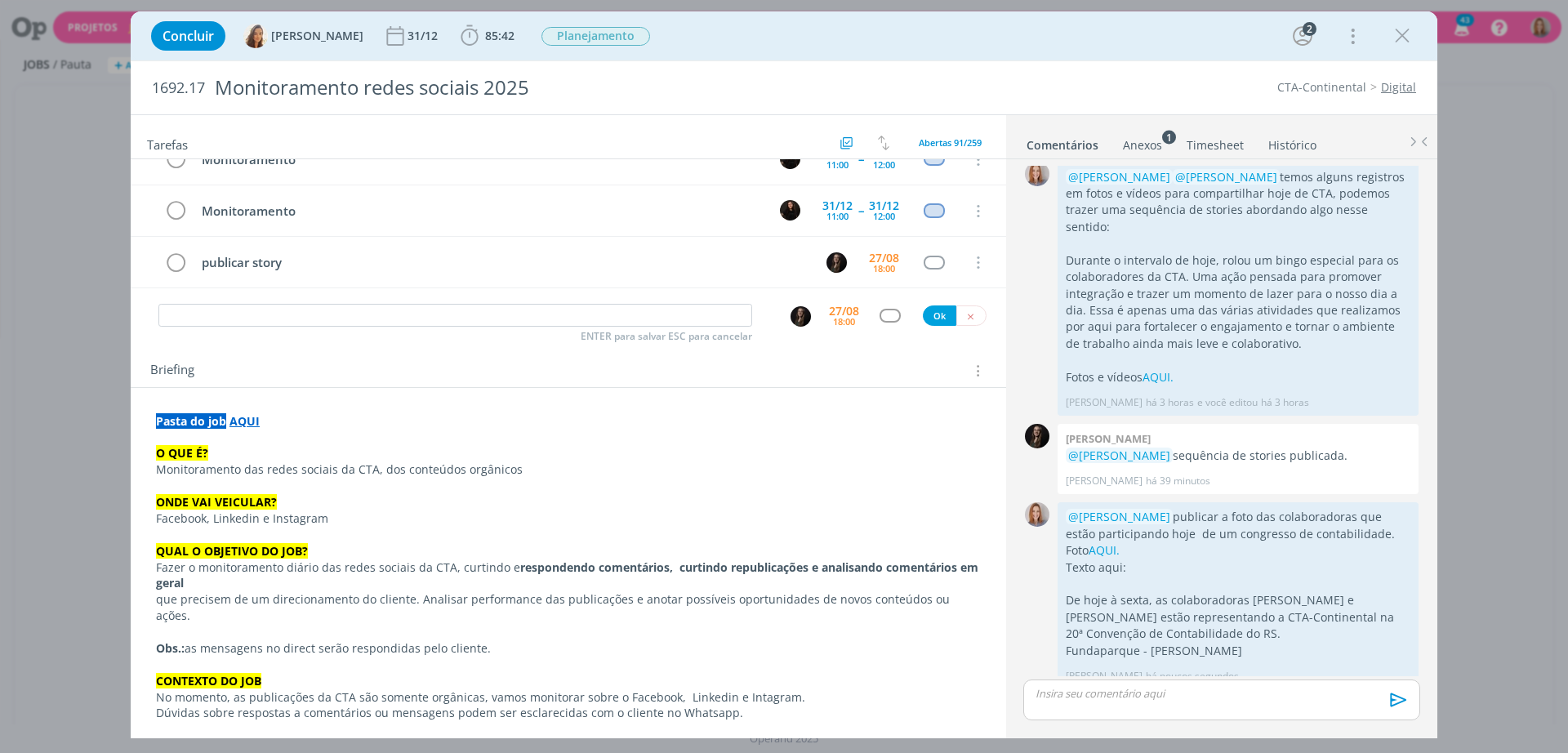
scroll to position [209, 0]
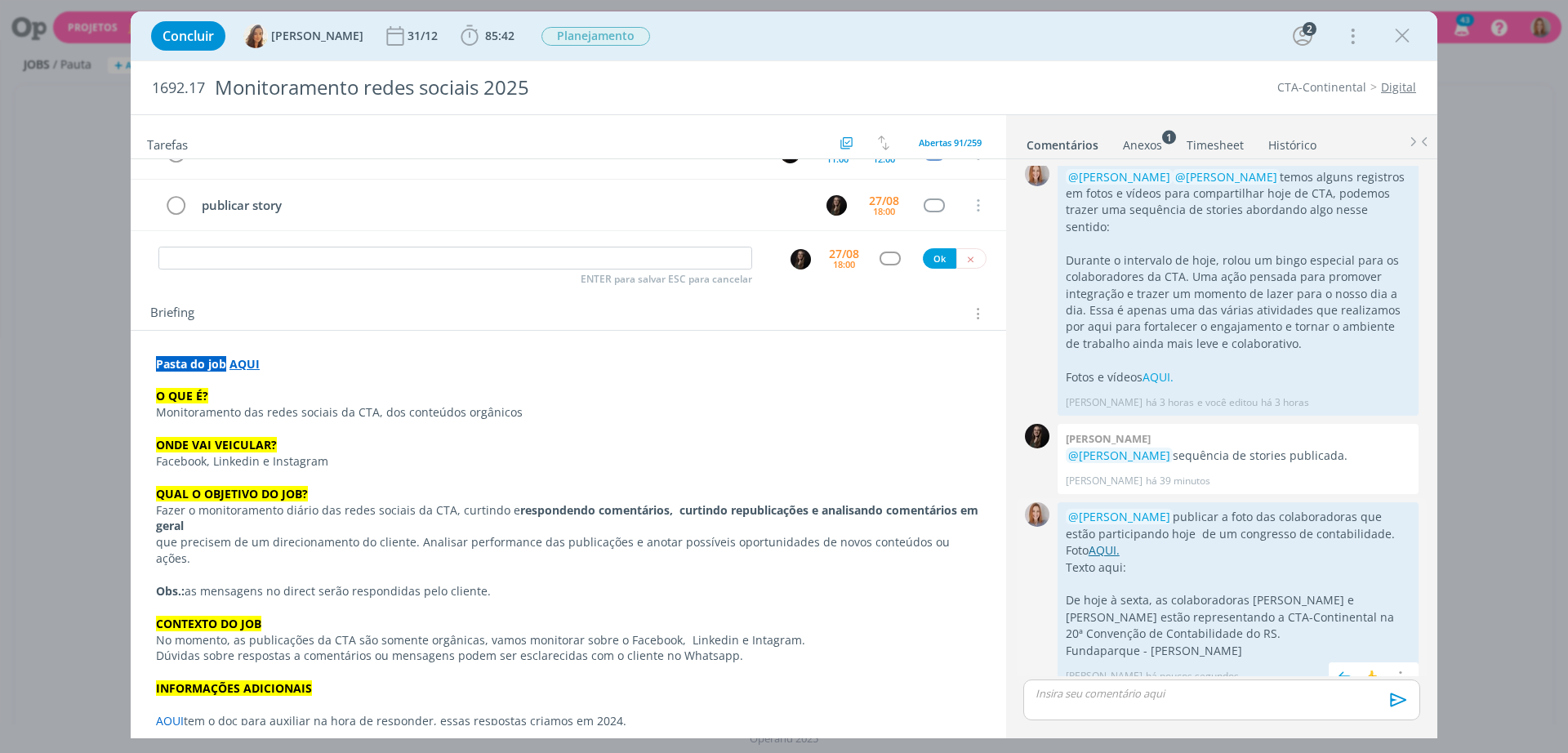
click at [1088, 543] on link "AQUI." at bounding box center [1104, 551] width 31 height 16
